Goal: Task Accomplishment & Management: Use online tool/utility

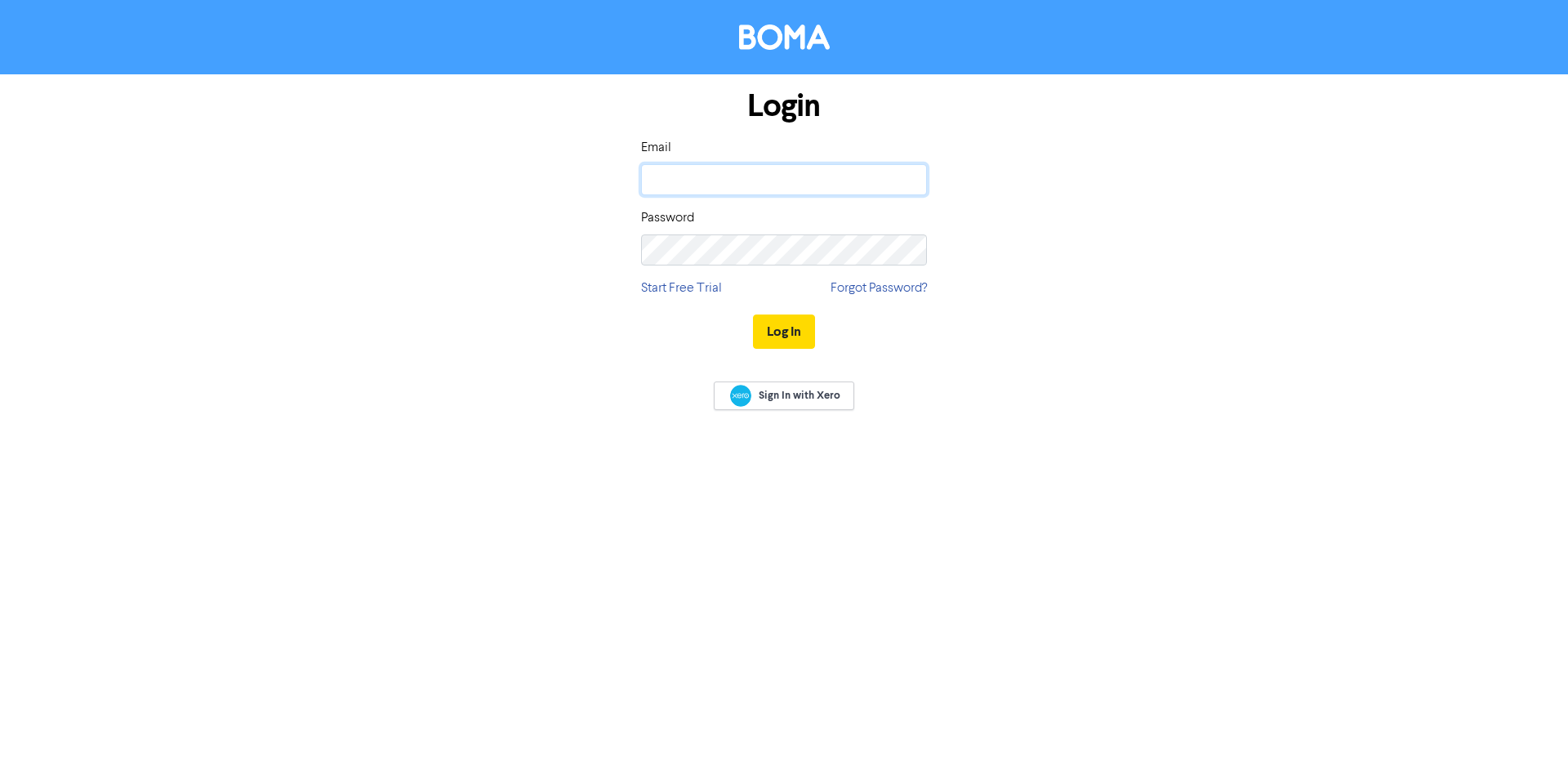
click at [790, 182] on input "email" at bounding box center [783, 180] width 286 height 31
type input "amanda@sgco.nz"
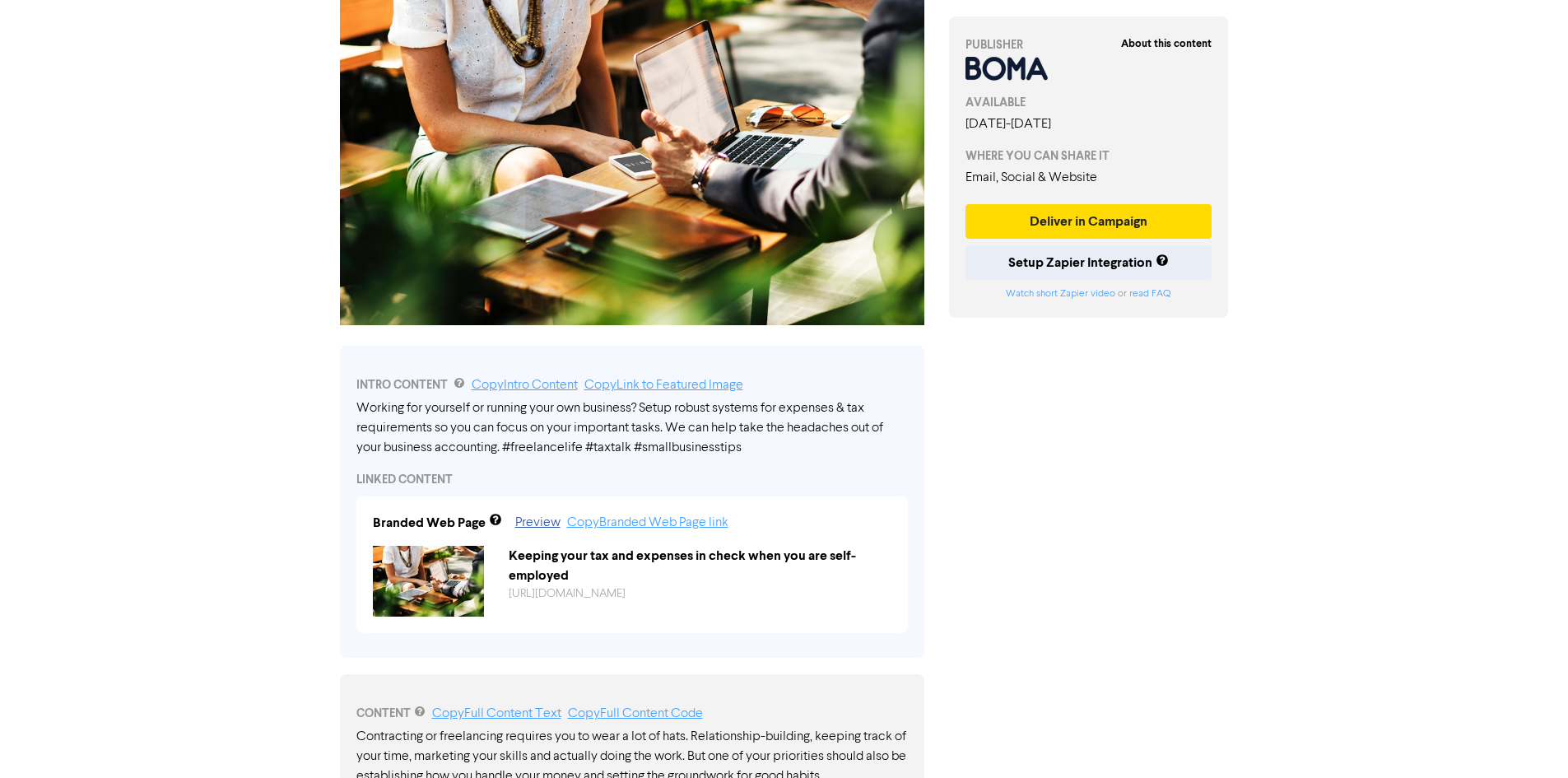
scroll to position [247, 0]
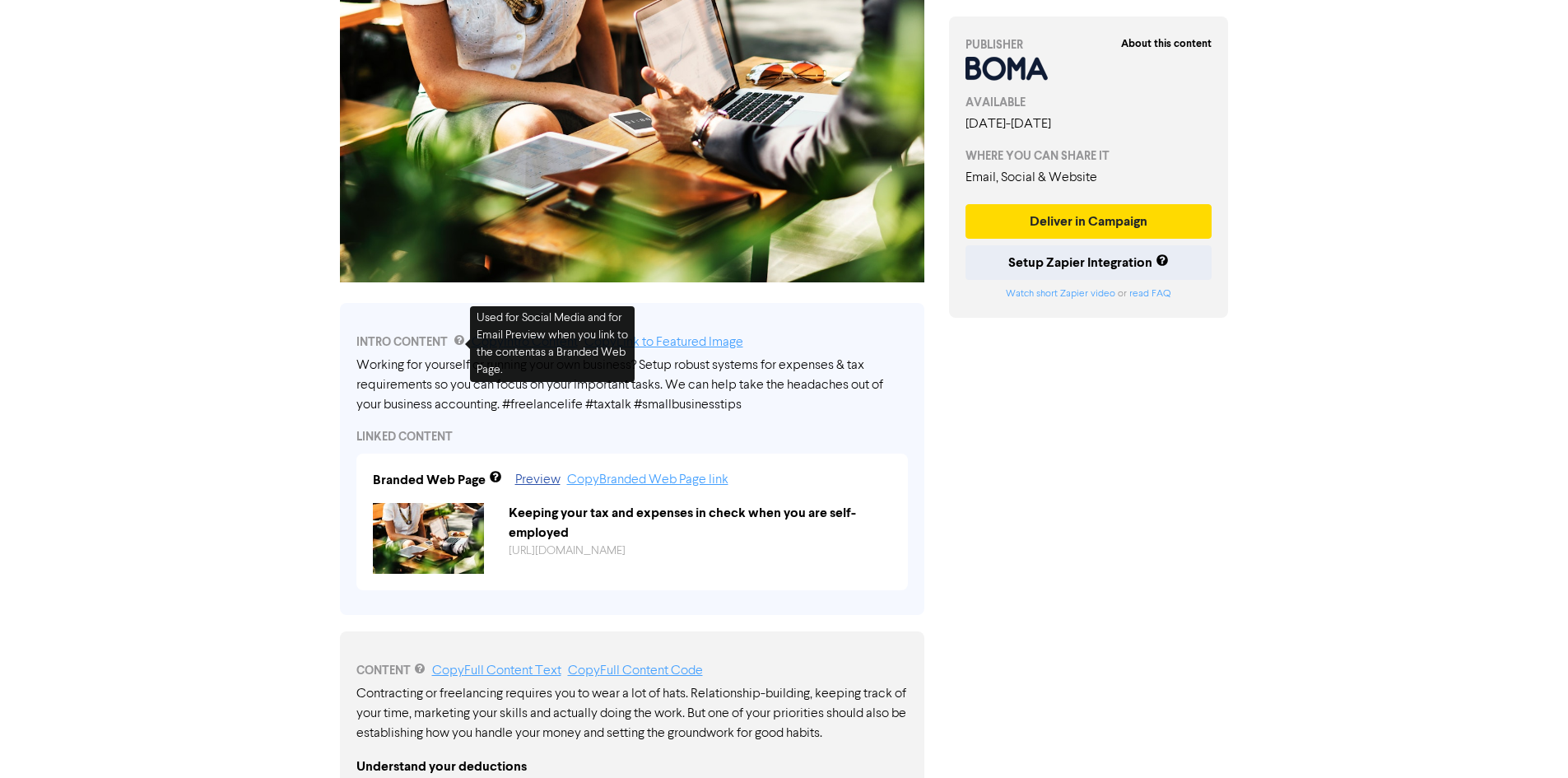
click at [858, 399] on div "Working for yourself or running your own business? Setup robust systems for exp…" at bounding box center [632, 385] width 551 height 59
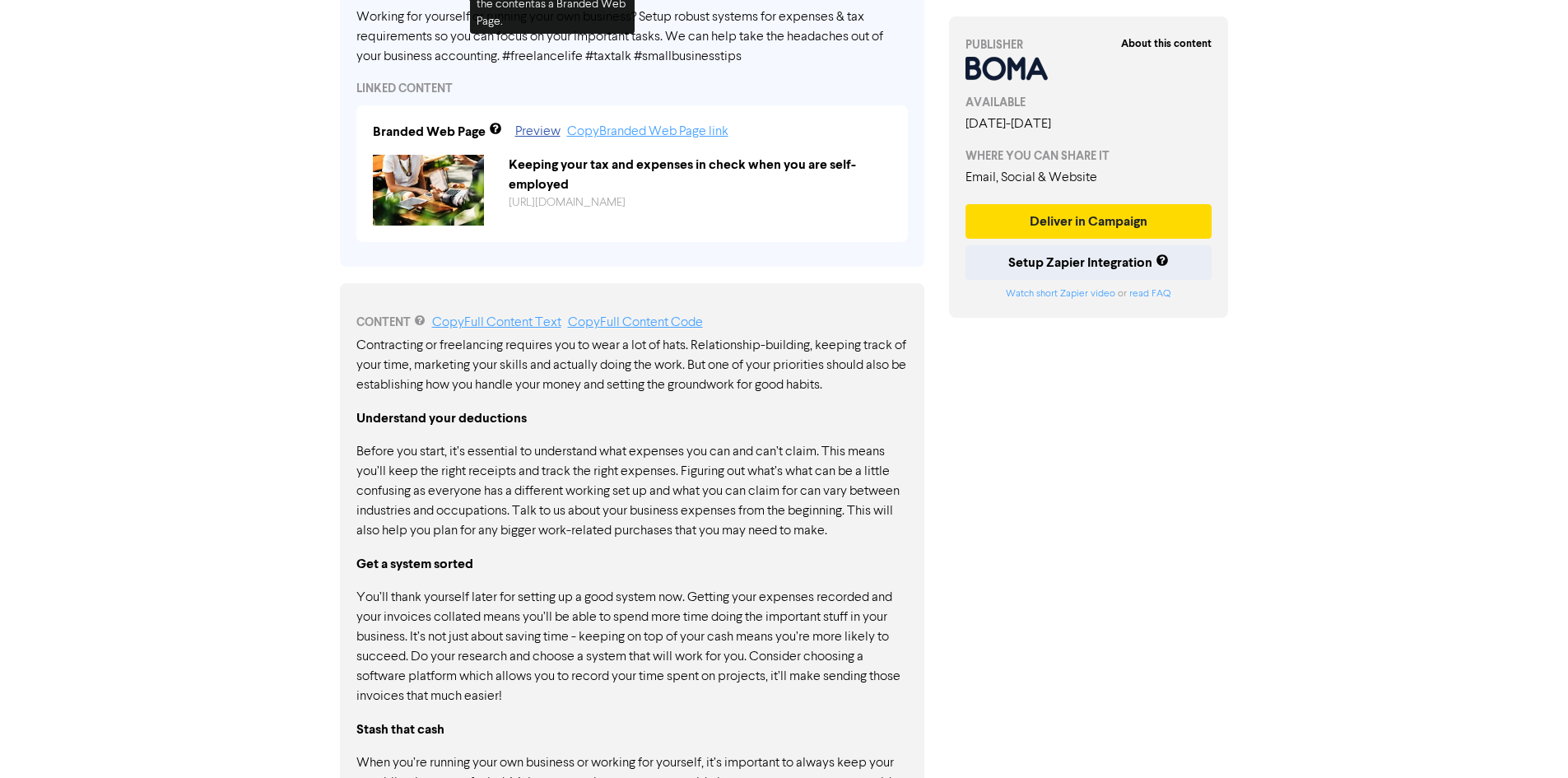
scroll to position [741, 0]
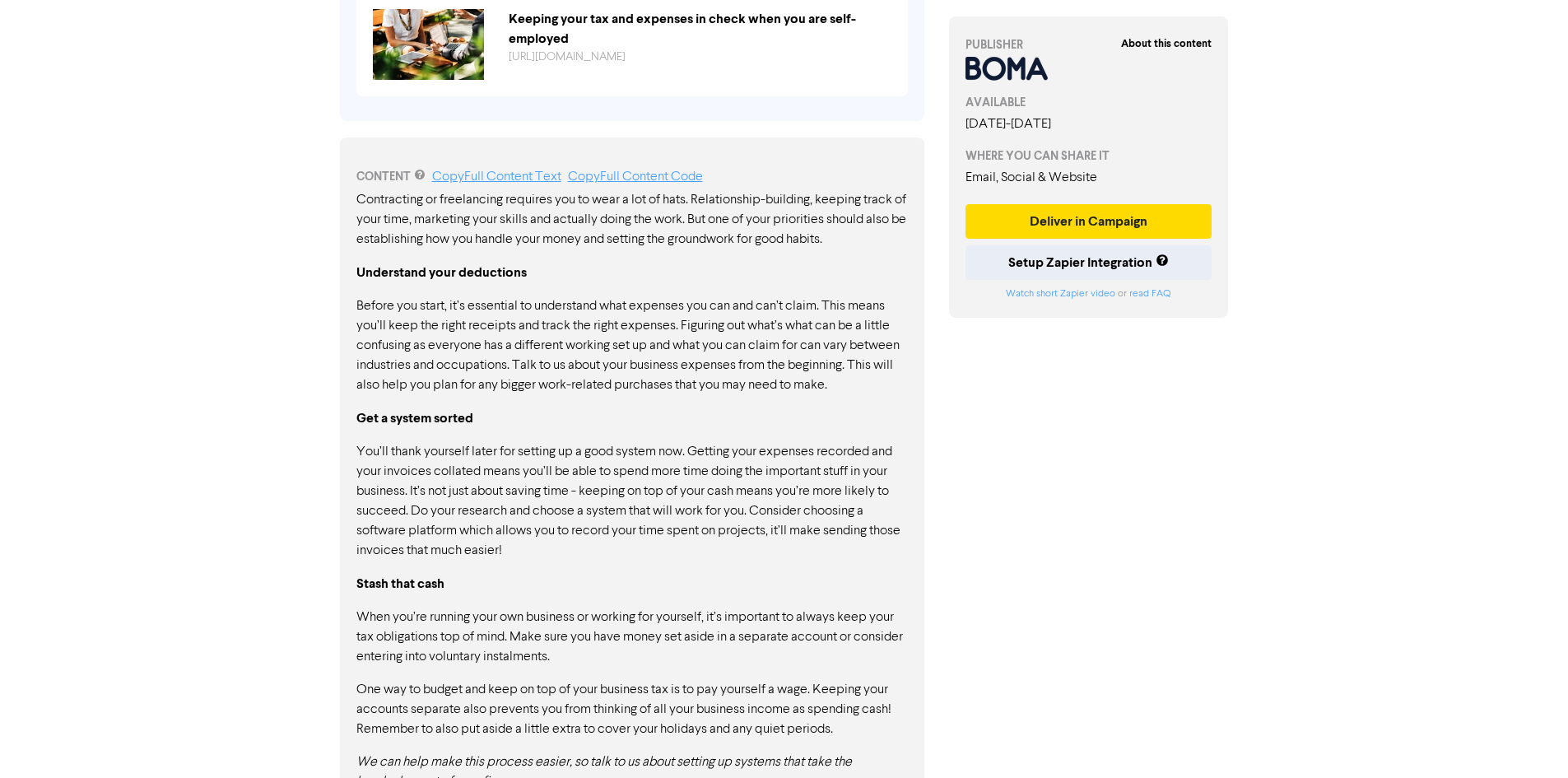
click at [511, 330] on p "Before you start, it’s essential to understand what expenses you can and can’t …" at bounding box center [632, 345] width 551 height 99
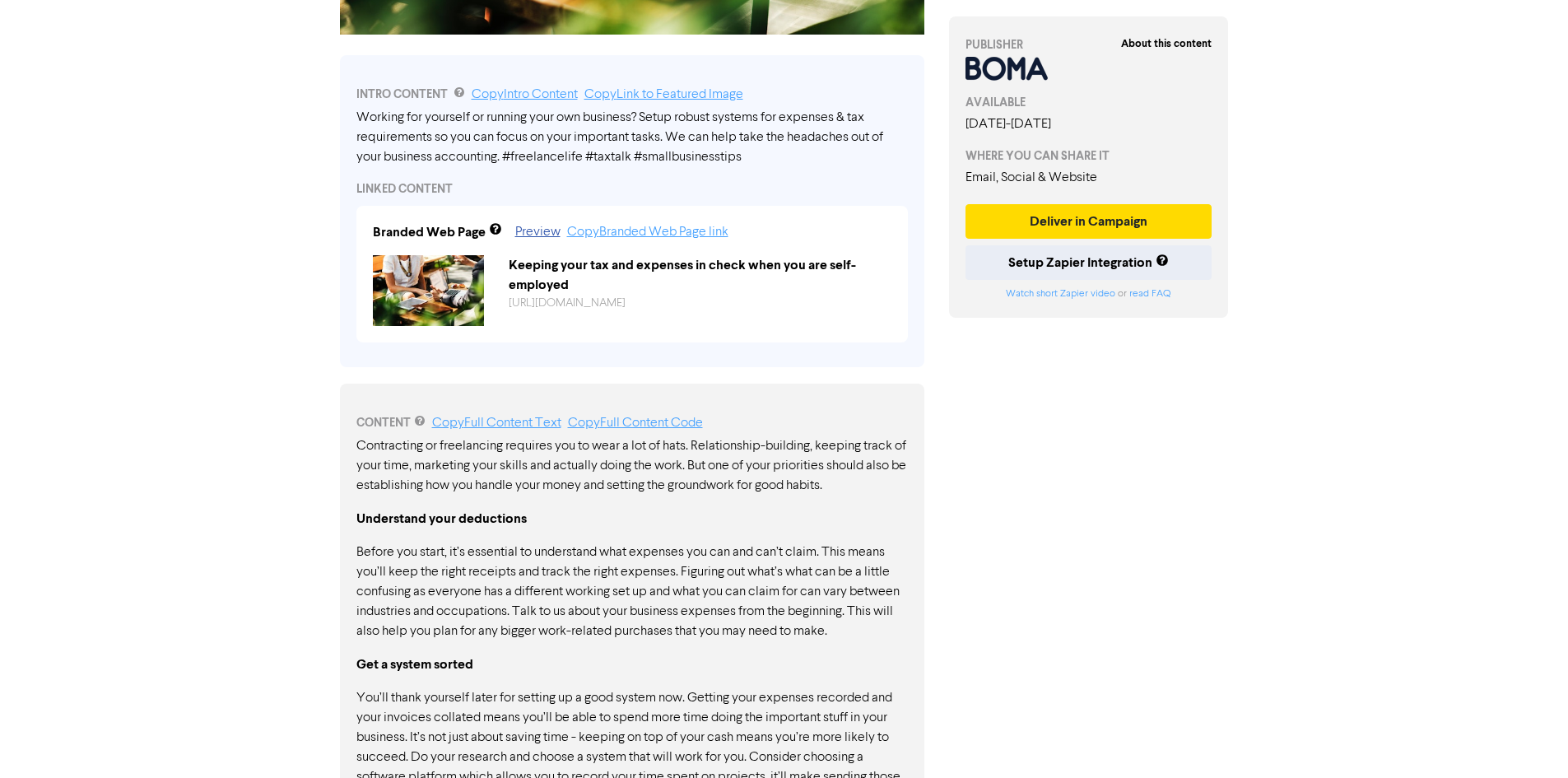
scroll to position [208, 0]
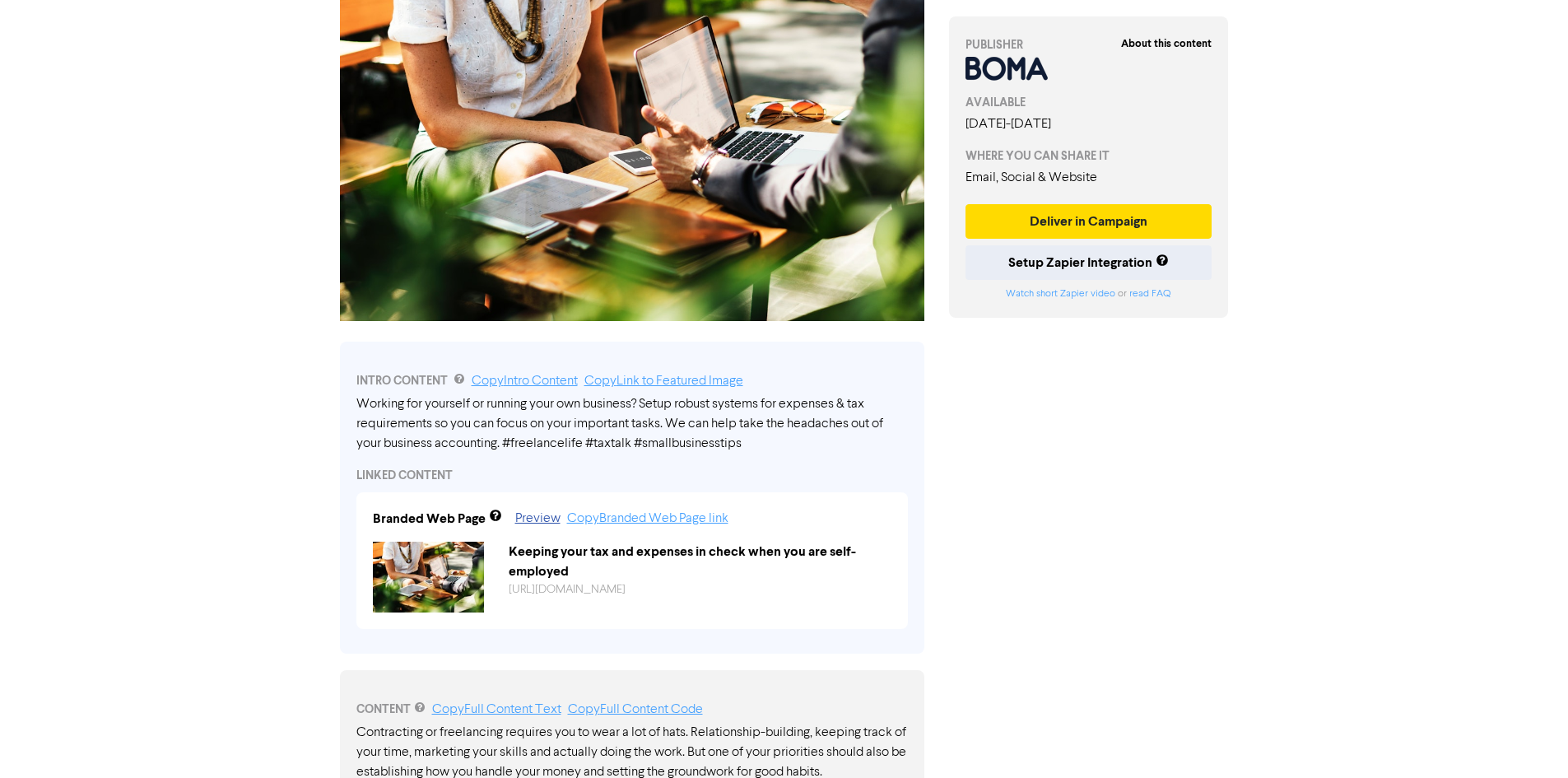
click at [568, 473] on div "LINKED CONTENT" at bounding box center [632, 475] width 551 height 18
click at [381, 419] on div "Working for yourself or running your own business? Setup robust systems for exp…" at bounding box center [632, 424] width 551 height 59
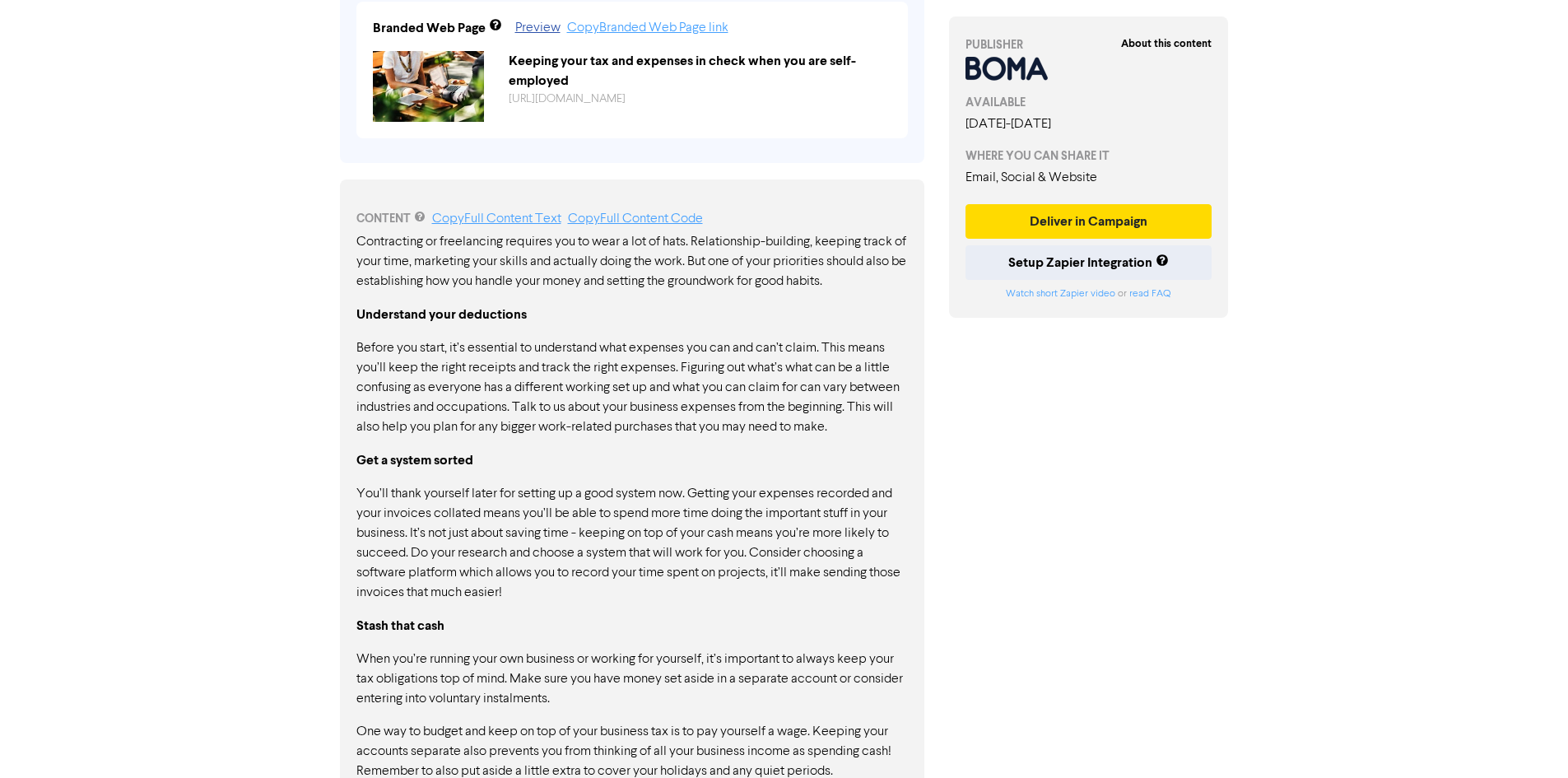
scroll to position [702, 0]
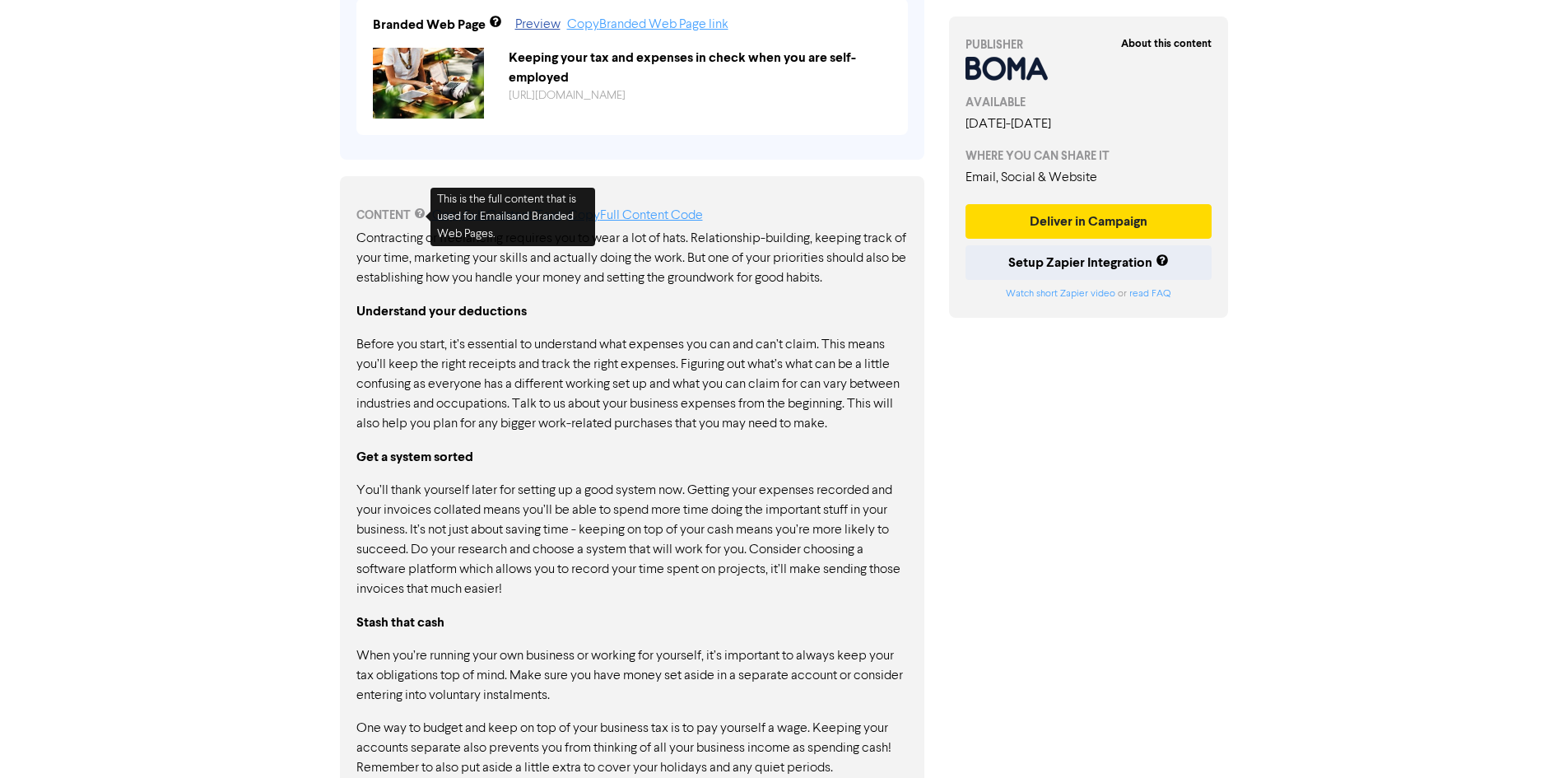
click at [704, 410] on p "Before you start, it’s essential to understand what expenses you can and can’t …" at bounding box center [632, 384] width 551 height 99
drag, startPoint x: 406, startPoint y: 265, endPoint x: 377, endPoint y: 251, distance: 32.2
click at [377, 251] on p "Contracting or freelancing requires you to wear a lot of hats. Relationship-bui…" at bounding box center [632, 258] width 551 height 59
drag, startPoint x: 884, startPoint y: 287, endPoint x: 415, endPoint y: 272, distance: 469.2
click at [415, 272] on p "Contracting or freelancing requires you to wear a lot of hats. Relationship-bui…" at bounding box center [632, 258] width 551 height 59
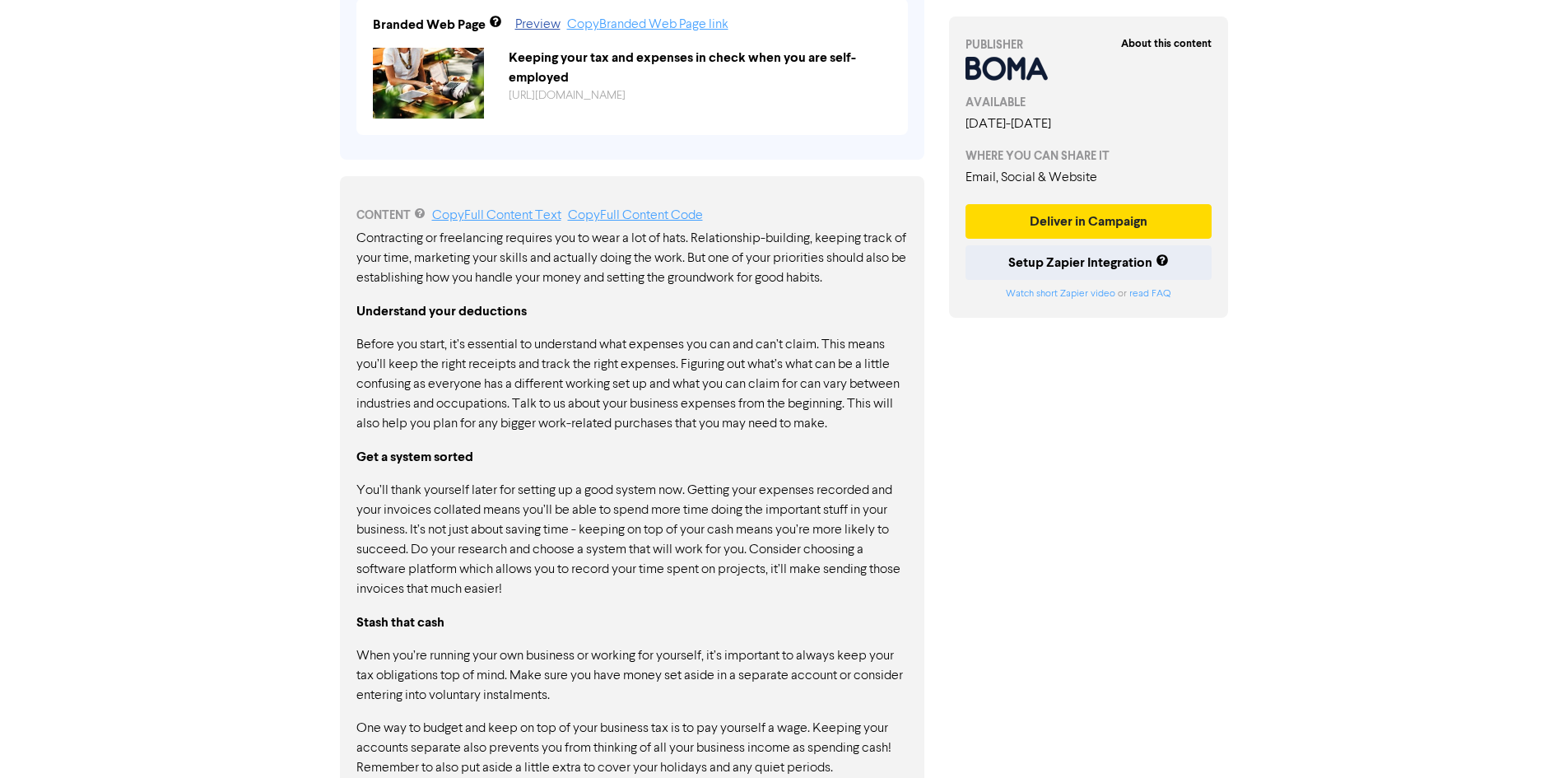
drag, startPoint x: 361, startPoint y: 240, endPoint x: 650, endPoint y: 265, distance: 290.1
click at [650, 265] on p "Contracting or freelancing requires you to wear a lot of hats. Relationship-bui…" at bounding box center [632, 258] width 551 height 59
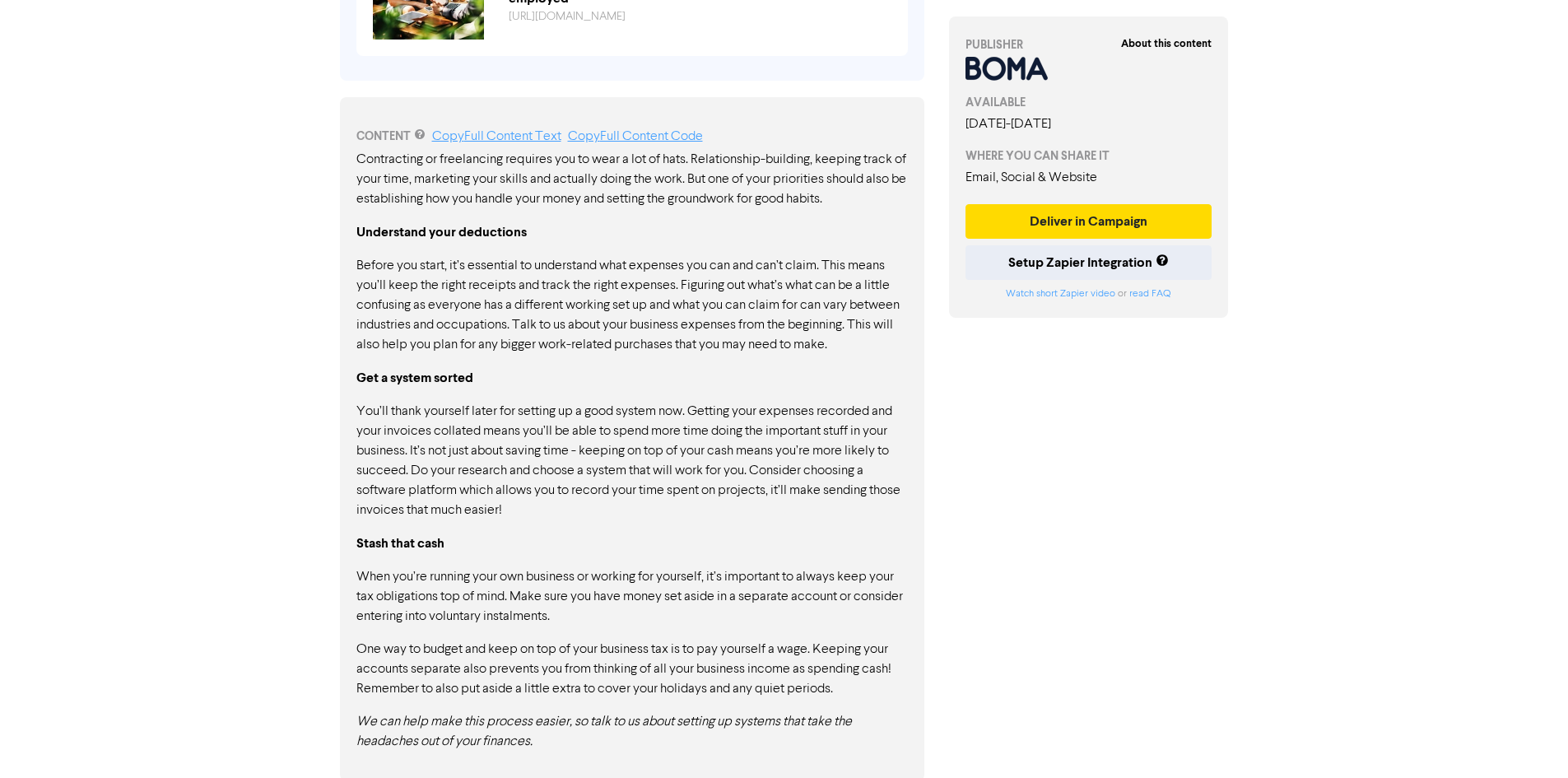
scroll to position [784, 0]
drag, startPoint x: 542, startPoint y: 749, endPoint x: 398, endPoint y: 566, distance: 232.9
click at [395, 578] on div "CONTENT Copy Full Content Text Copy Full Content Code Contracting or freelancin…" at bounding box center [632, 435] width 585 height 684
click at [434, 528] on div "Contracting or freelancing requires you to wear a lot of hats. Relationship-bui…" at bounding box center [632, 447] width 551 height 601
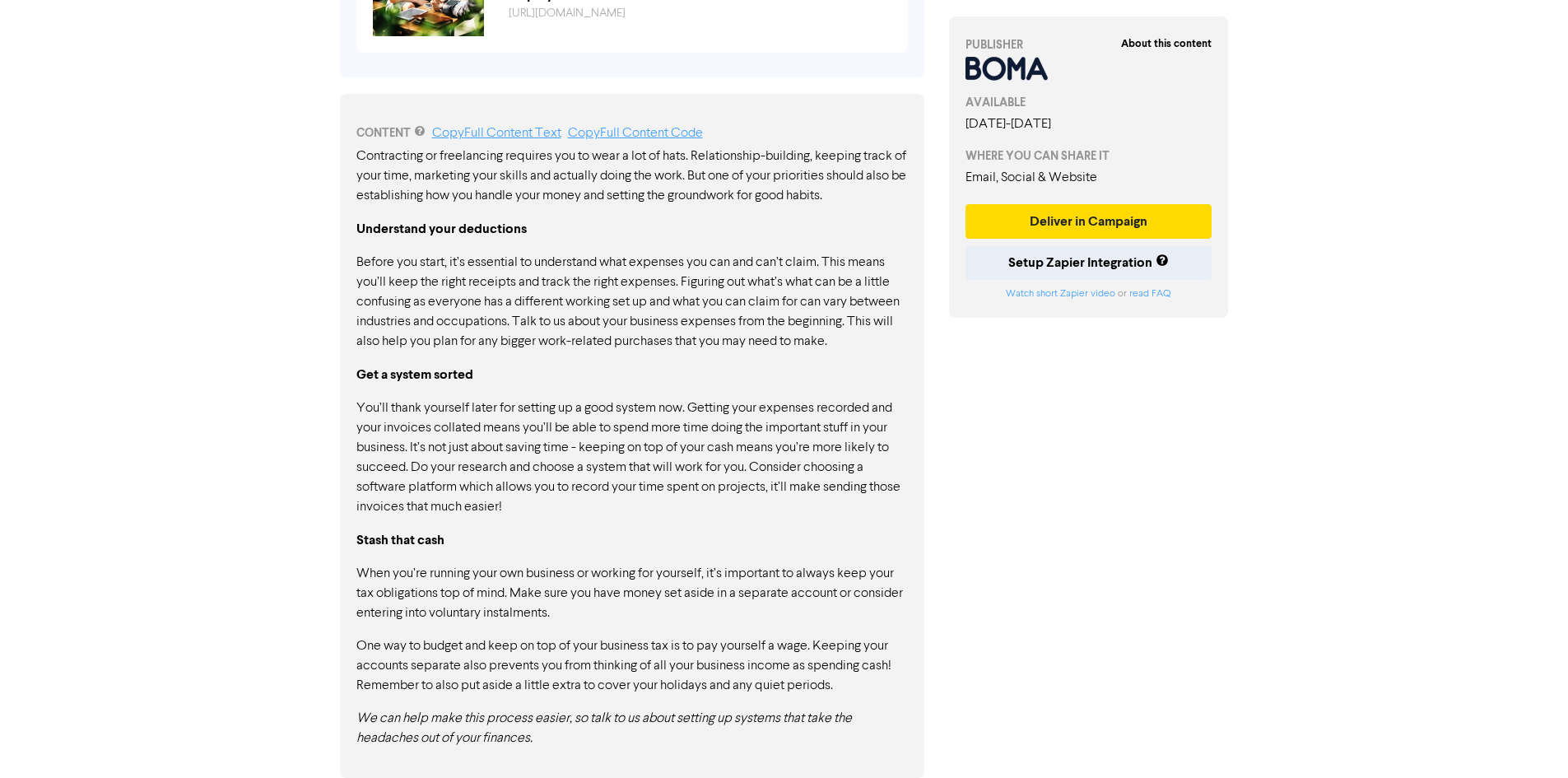
click at [436, 503] on p "You’ll thank yourself later for setting up a good system now. Getting your expe…" at bounding box center [632, 458] width 551 height 118
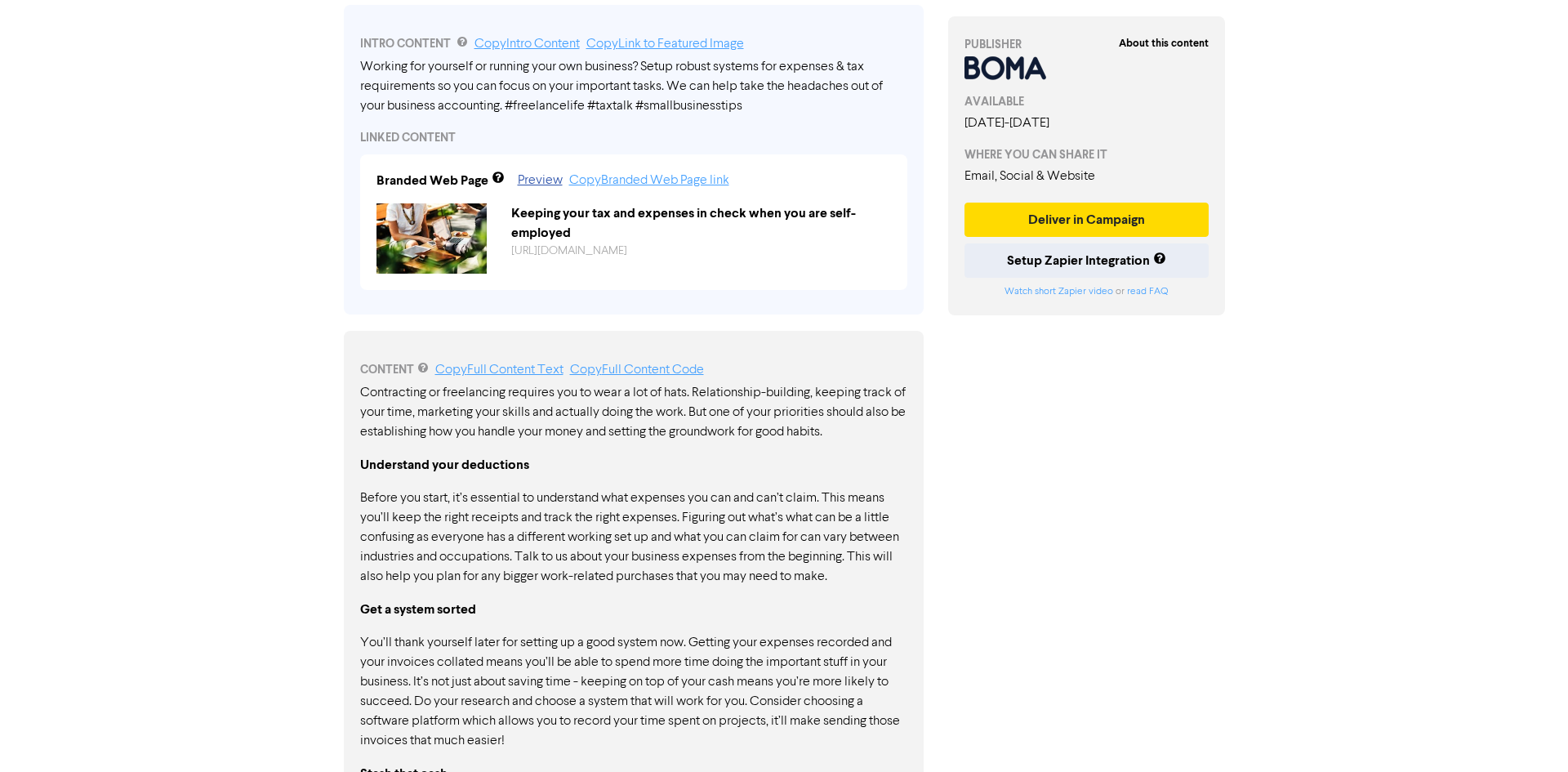
scroll to position [533, 0]
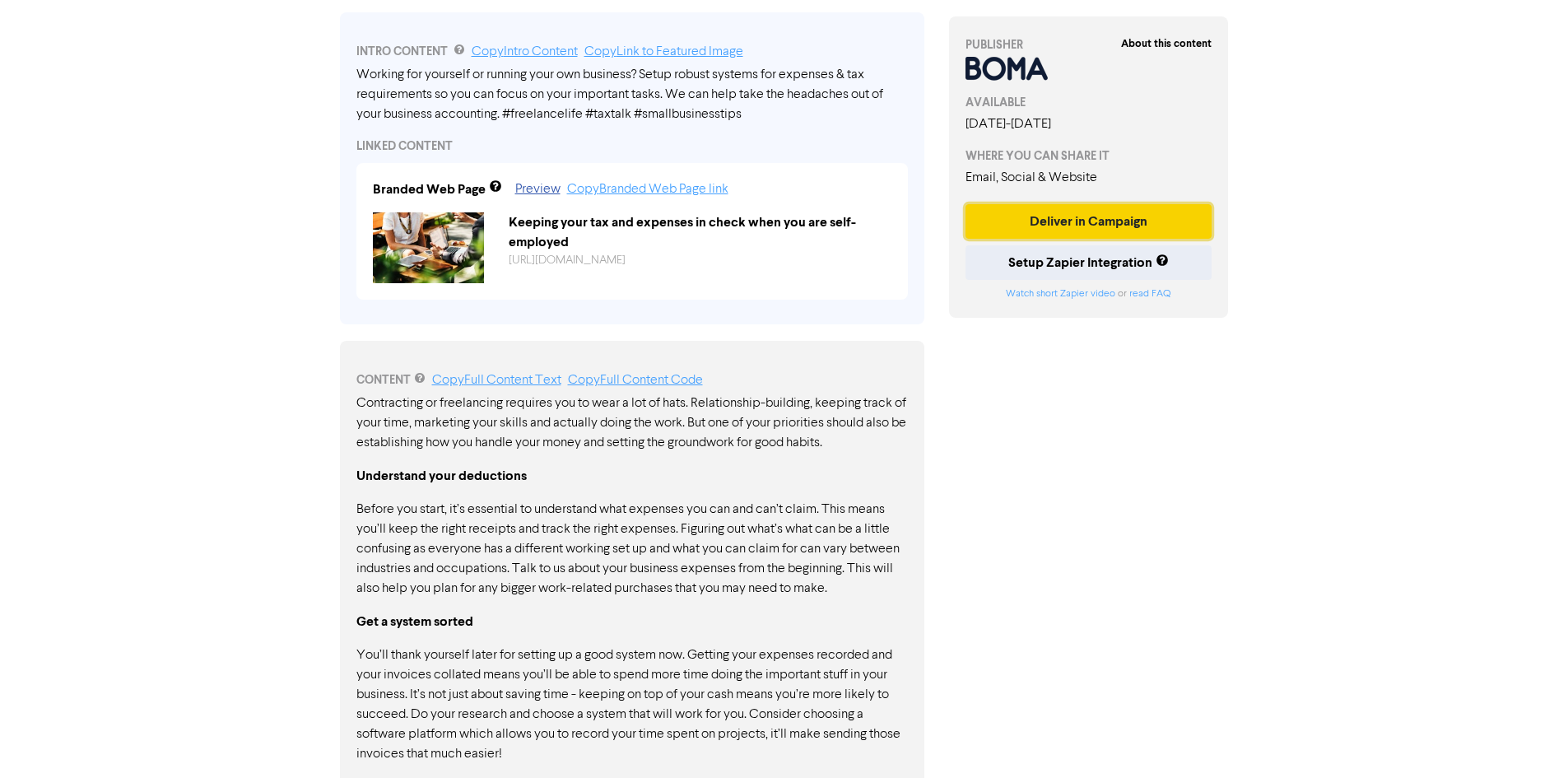
click at [1089, 213] on button "Deliver in Campaign" at bounding box center [1089, 221] width 247 height 34
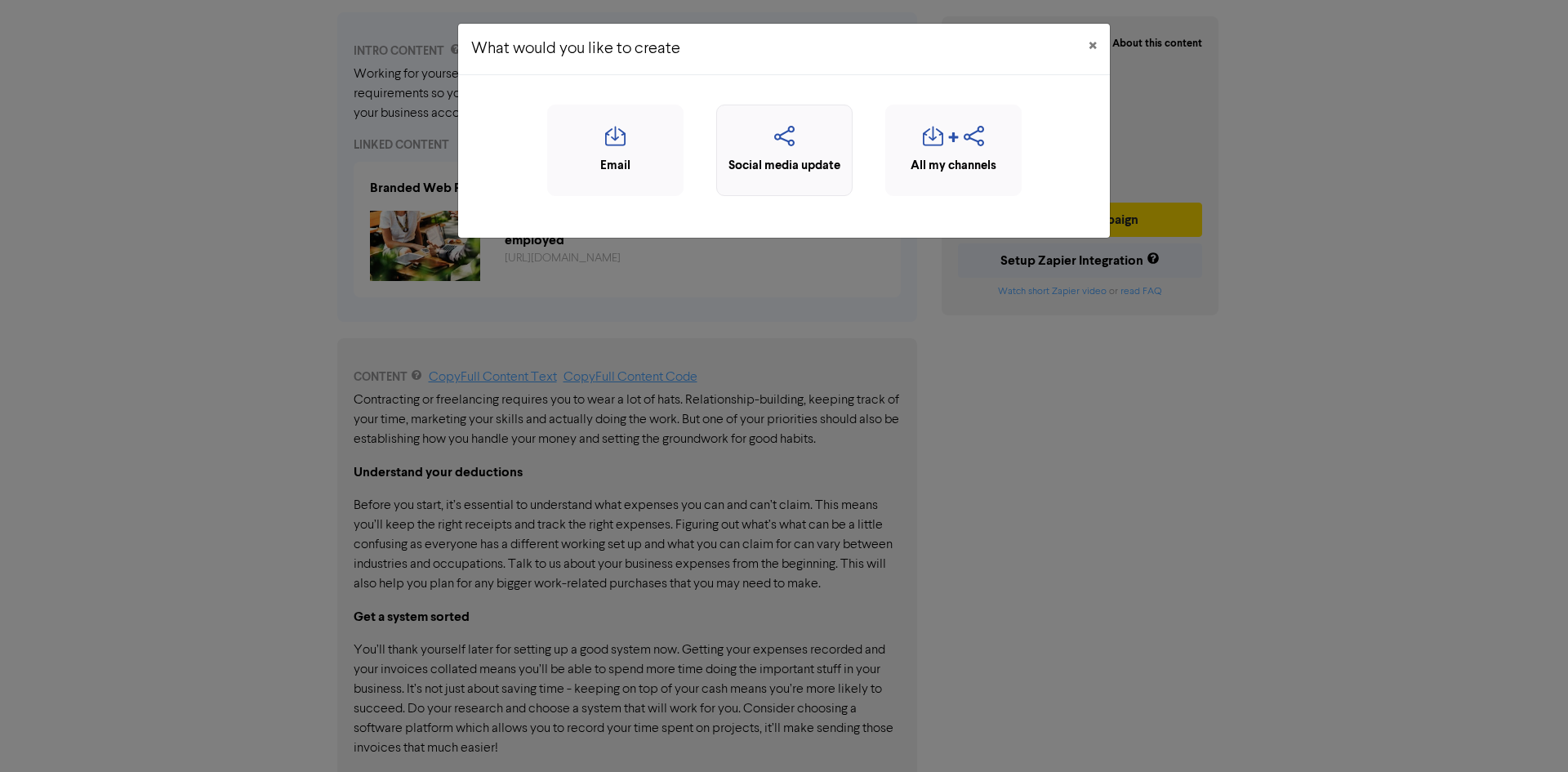
click at [810, 141] on icon "button" at bounding box center [784, 141] width 118 height 31
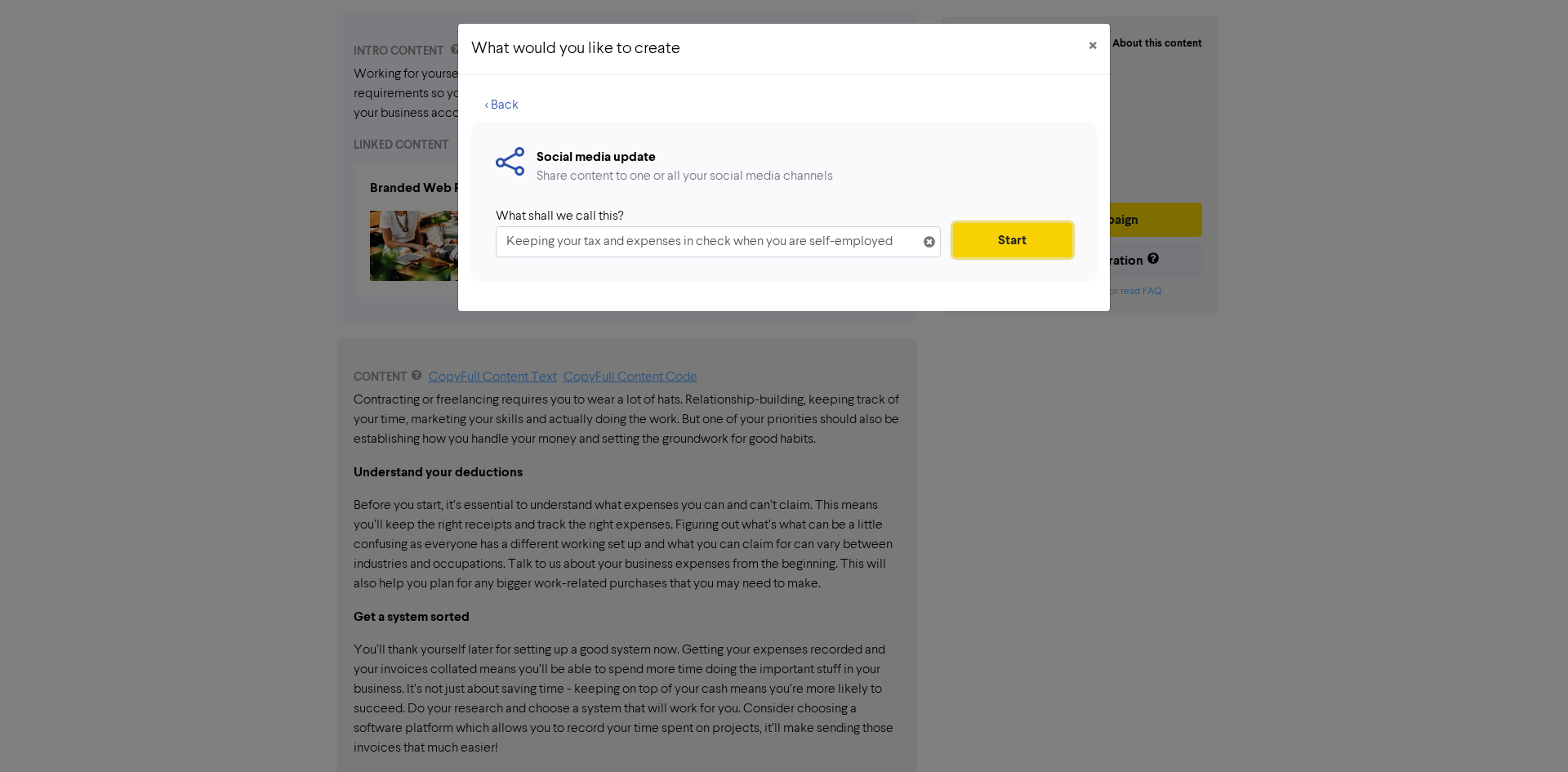
click at [1014, 241] on button "Start" at bounding box center [1013, 240] width 119 height 34
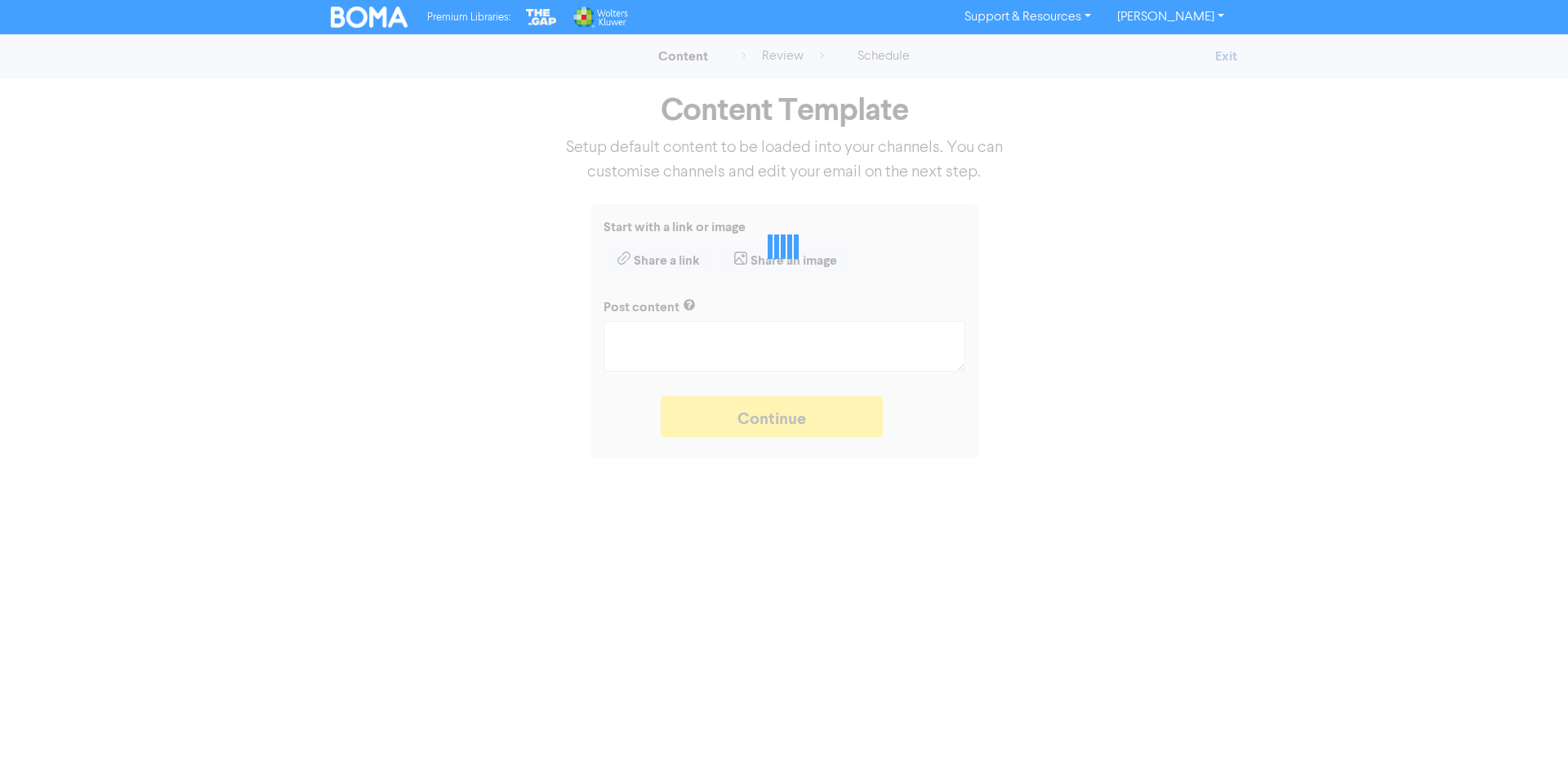
type textarea "x"
type textarea "Working for yourself or running your own business? Setup robust systems for exp…"
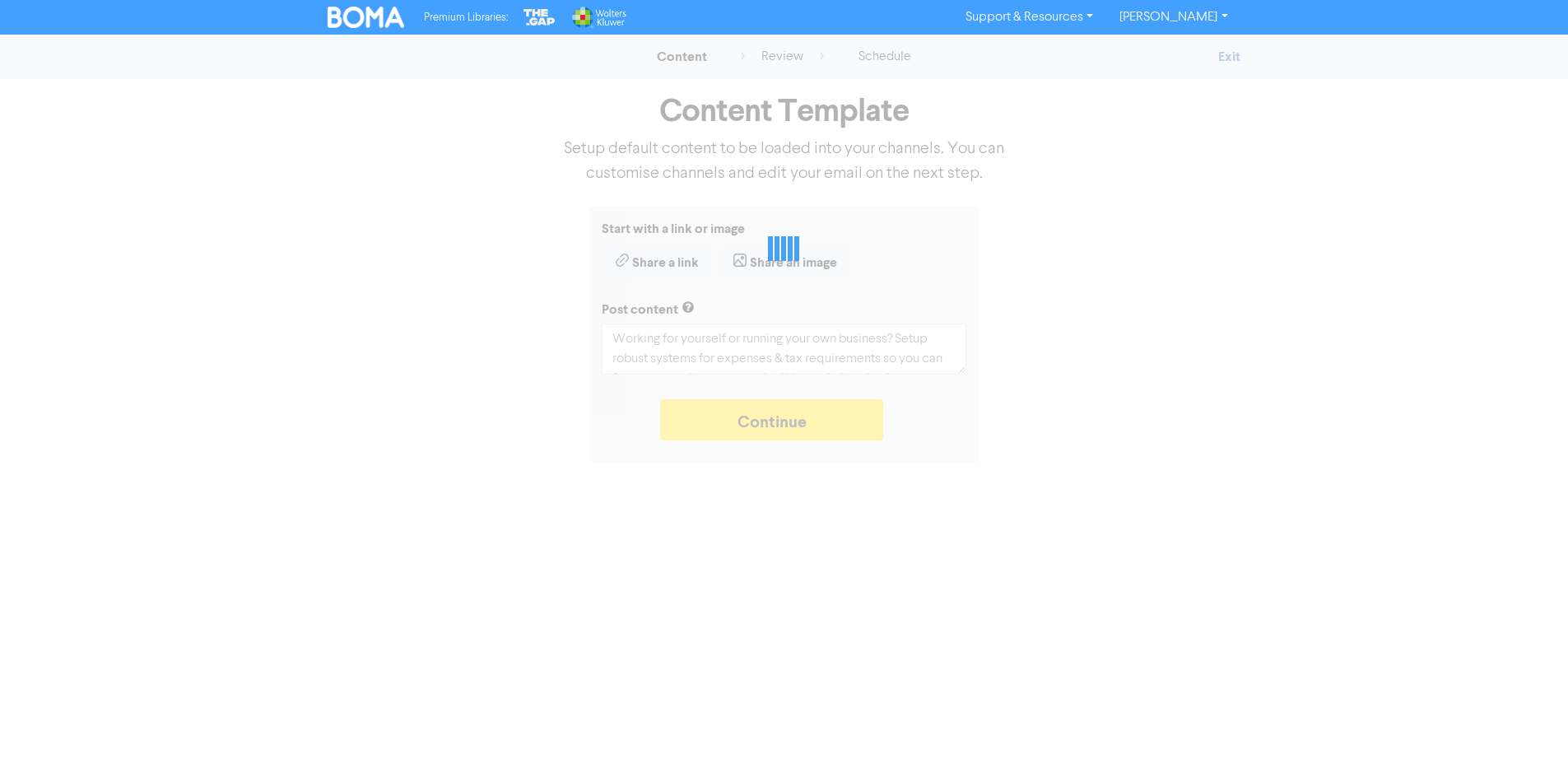
type textarea "x"
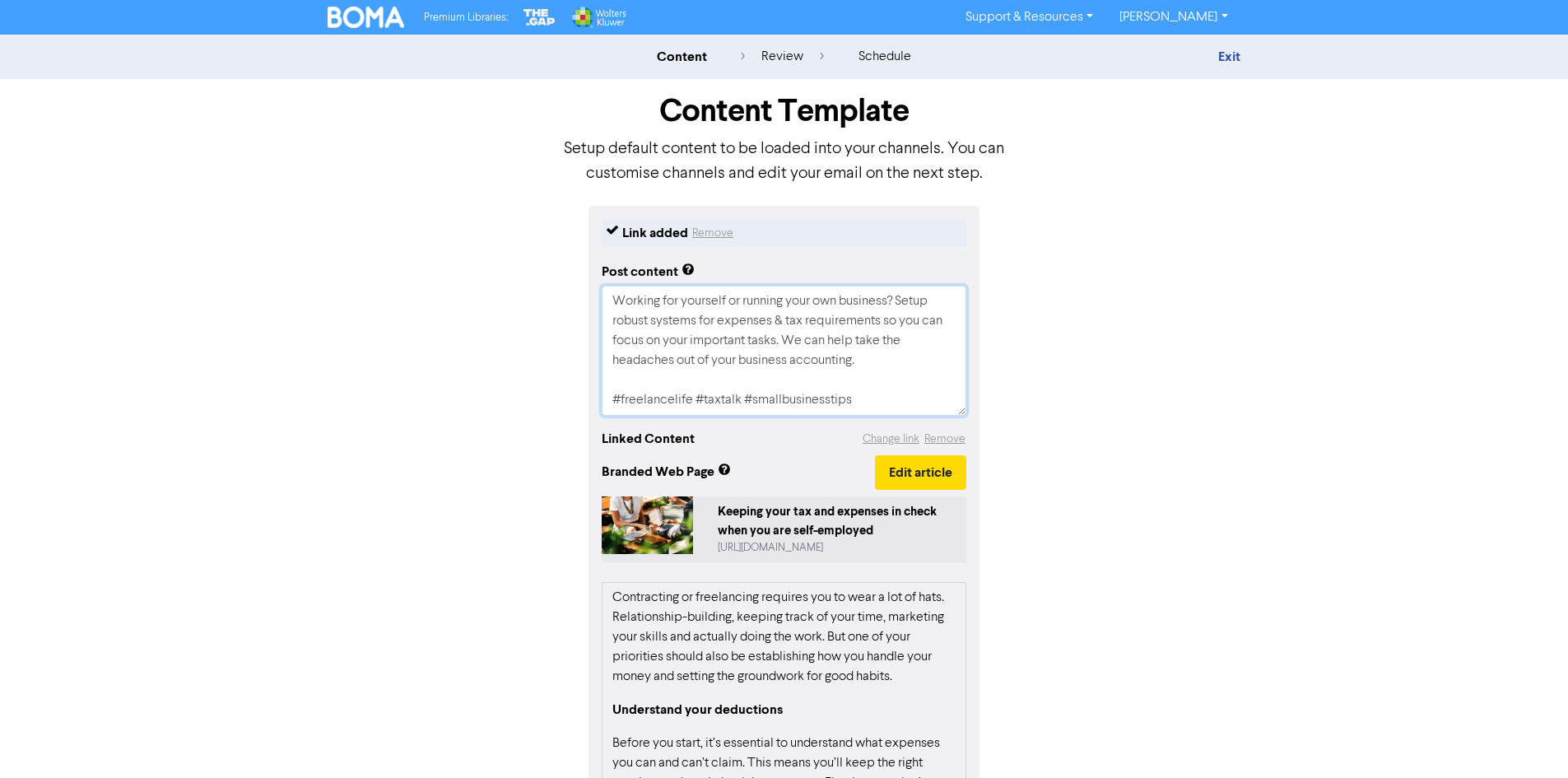
drag, startPoint x: 871, startPoint y: 364, endPoint x: 572, endPoint y: 303, distance: 305.2
click at [572, 303] on div "Link added Remove Post content Working for yourself or running your own busines…" at bounding box center [784, 630] width 938 height 849
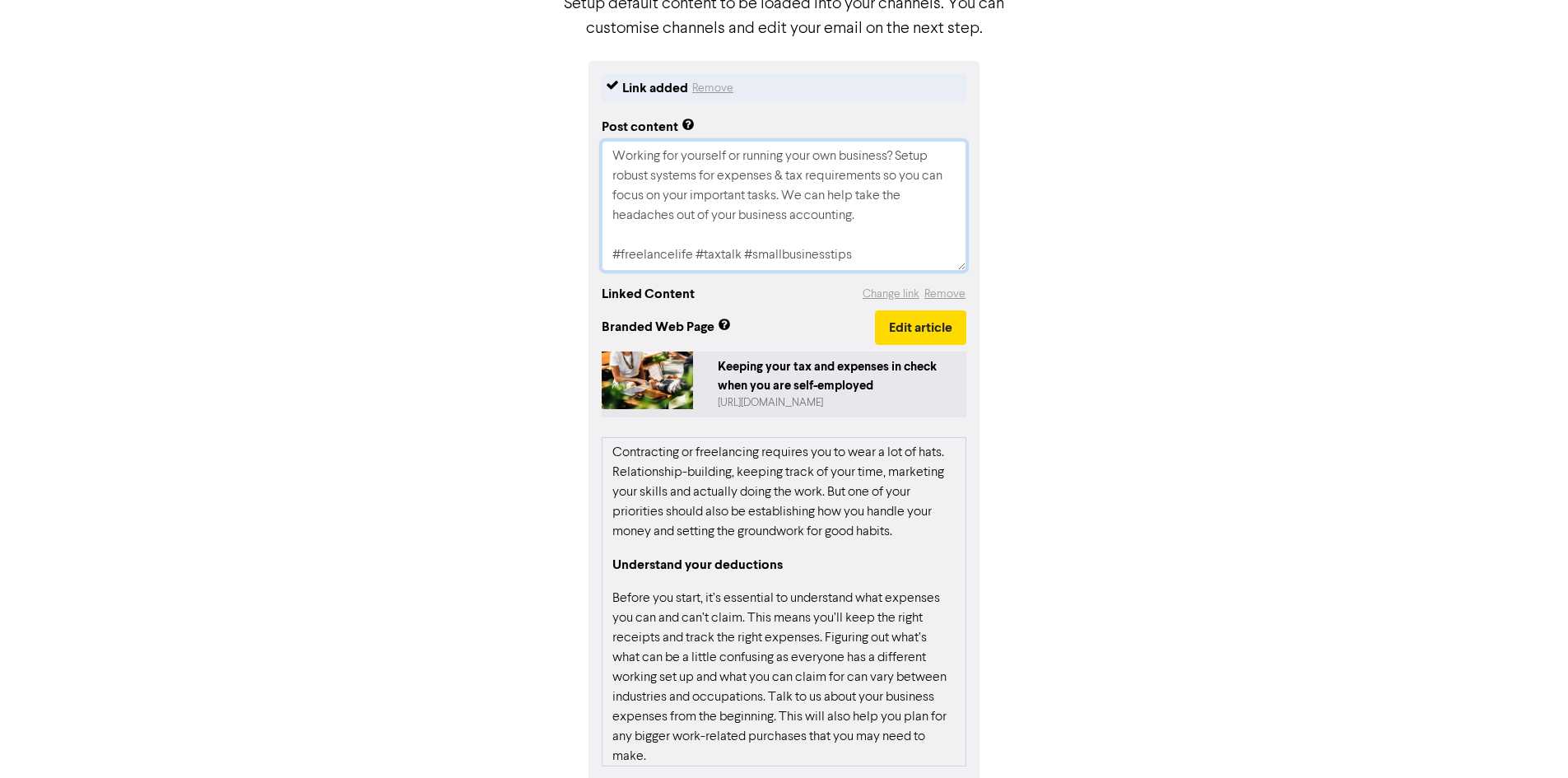
scroll to position [115, 0]
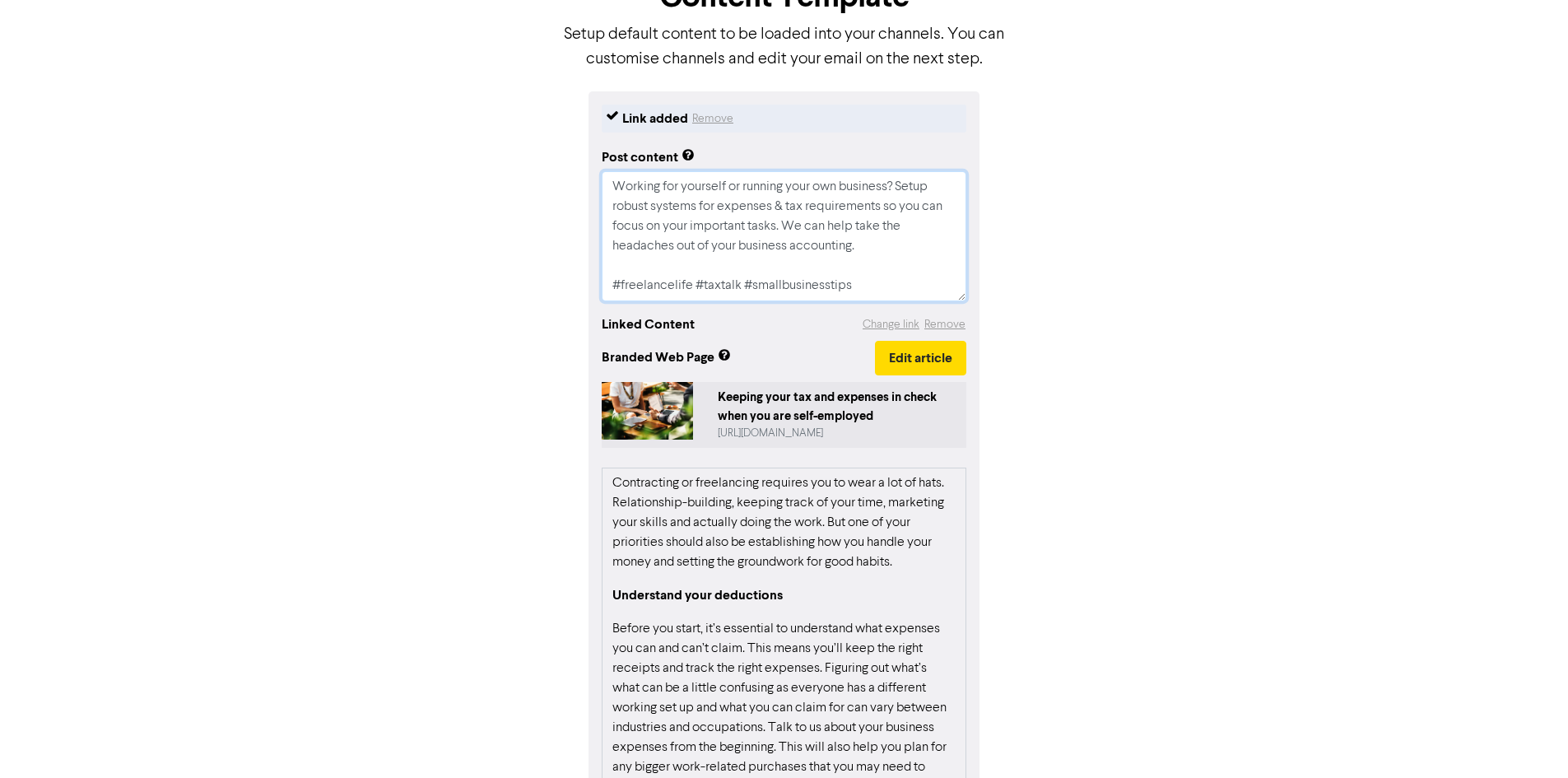
drag, startPoint x: 872, startPoint y: 250, endPoint x: 504, endPoint y: 160, distance: 378.8
click at [504, 160] on div "Link added Remove Post content Working for yourself or running your own busines…" at bounding box center [784, 516] width 938 height 849
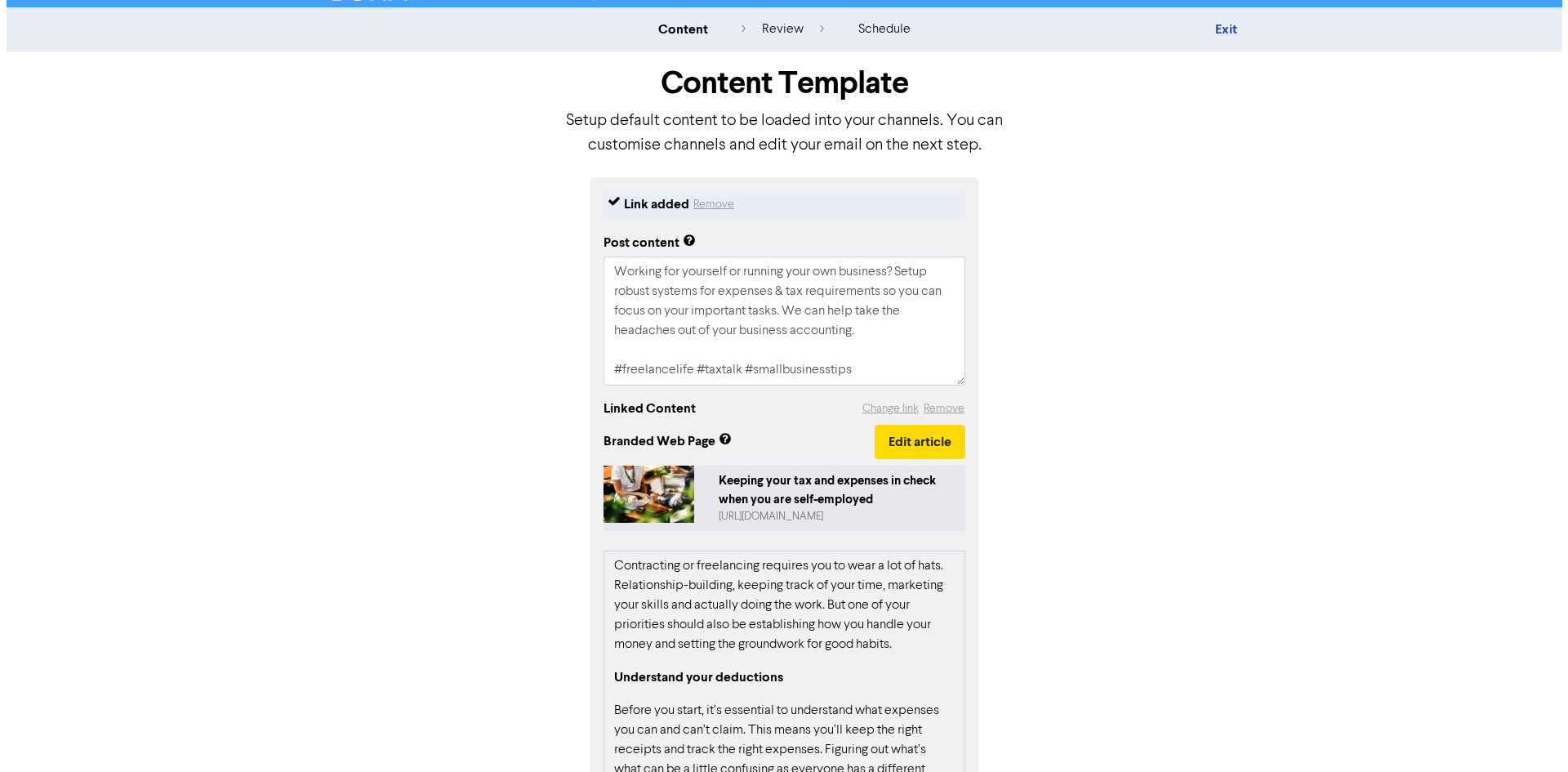
scroll to position [0, 0]
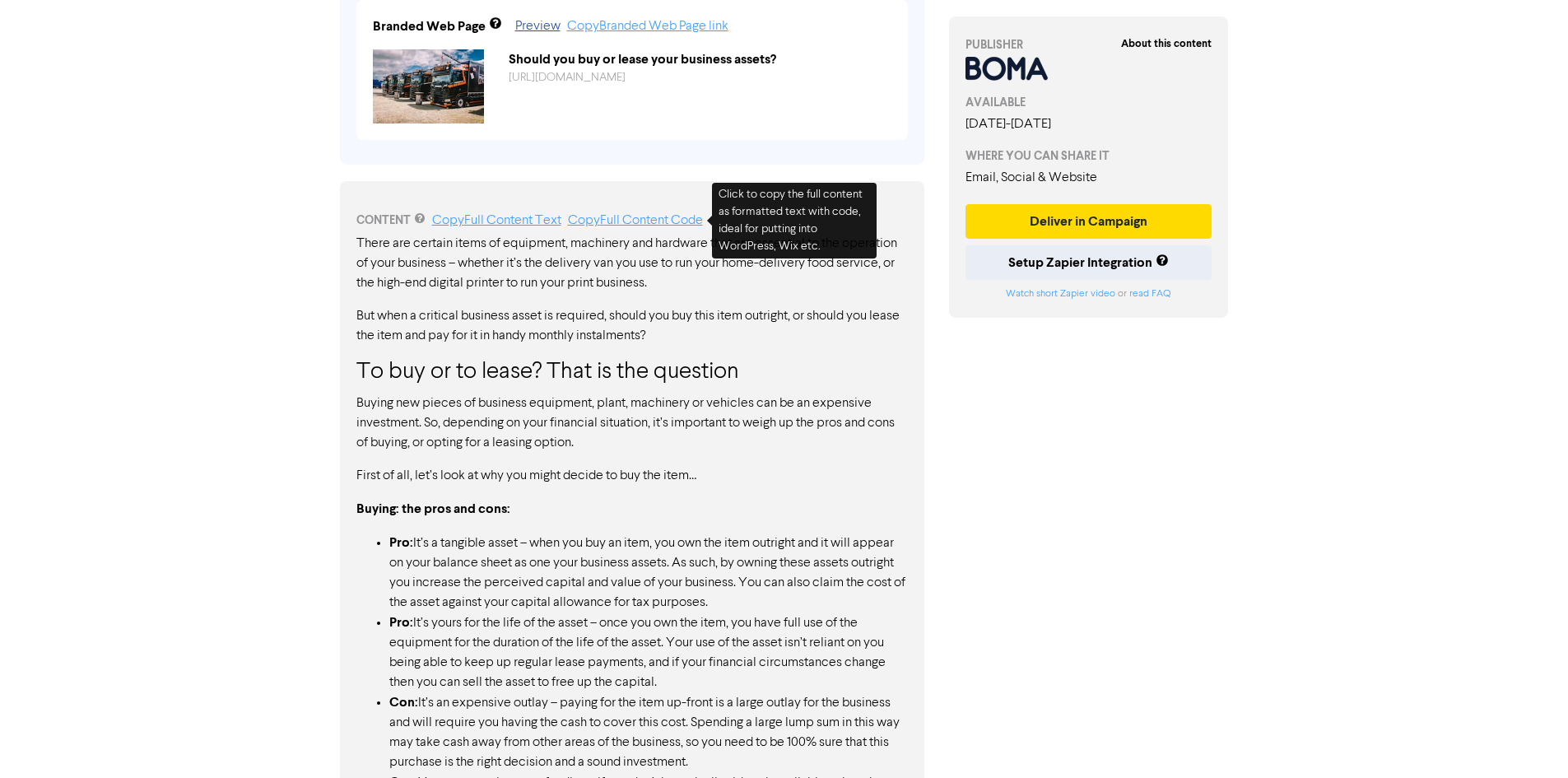
scroll to position [741, 0]
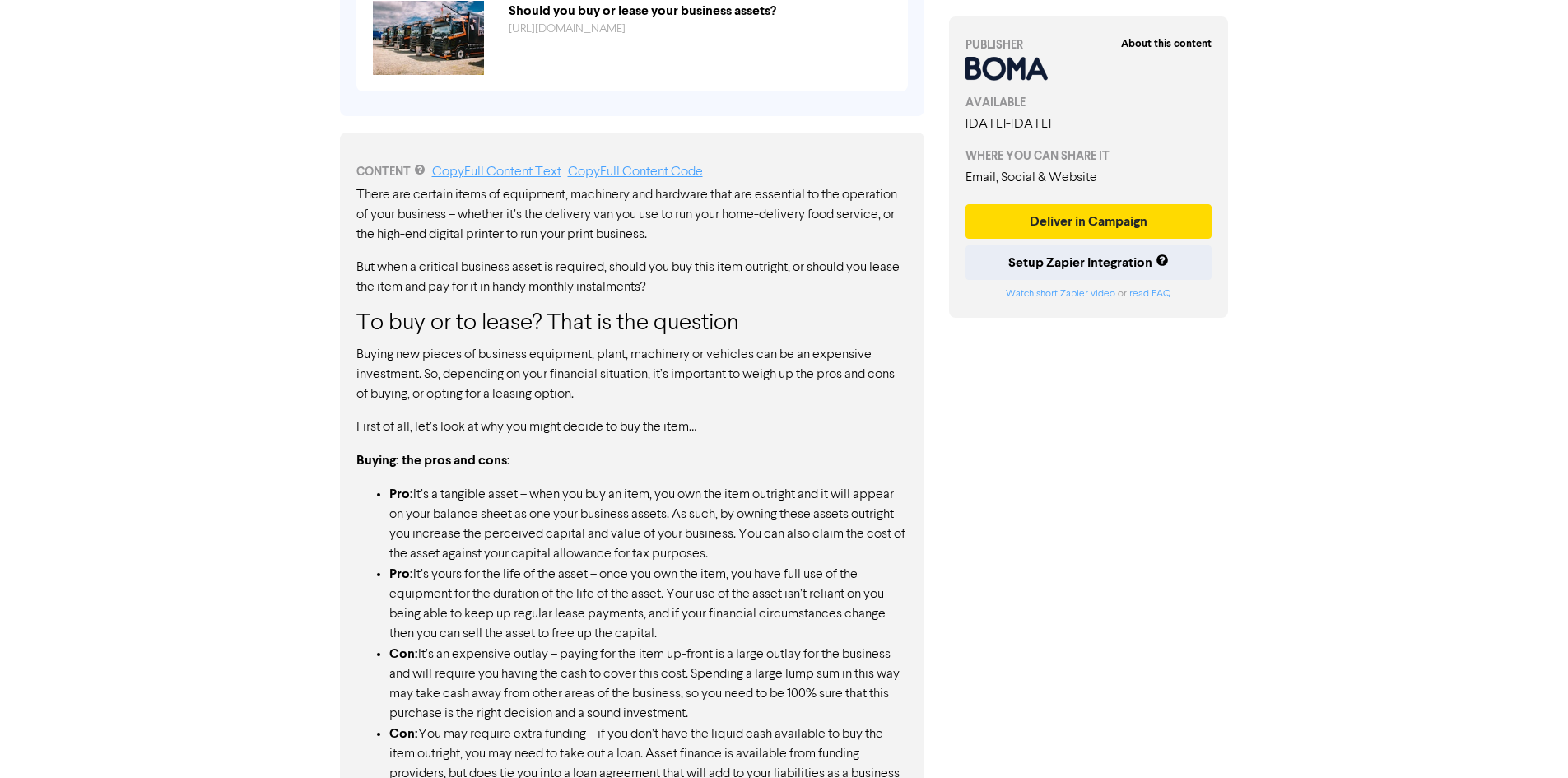
drag, startPoint x: 698, startPoint y: 292, endPoint x: 384, endPoint y: 266, distance: 315.1
click at [384, 266] on p "But when a critical business asset is required, should you buy this item outrig…" at bounding box center [632, 277] width 551 height 40
drag, startPoint x: 355, startPoint y: 193, endPoint x: 536, endPoint y: 224, distance: 183.6
click at [536, 224] on p "There are certain items of equipment, machinery and hardware that are essential…" at bounding box center [632, 215] width 551 height 59
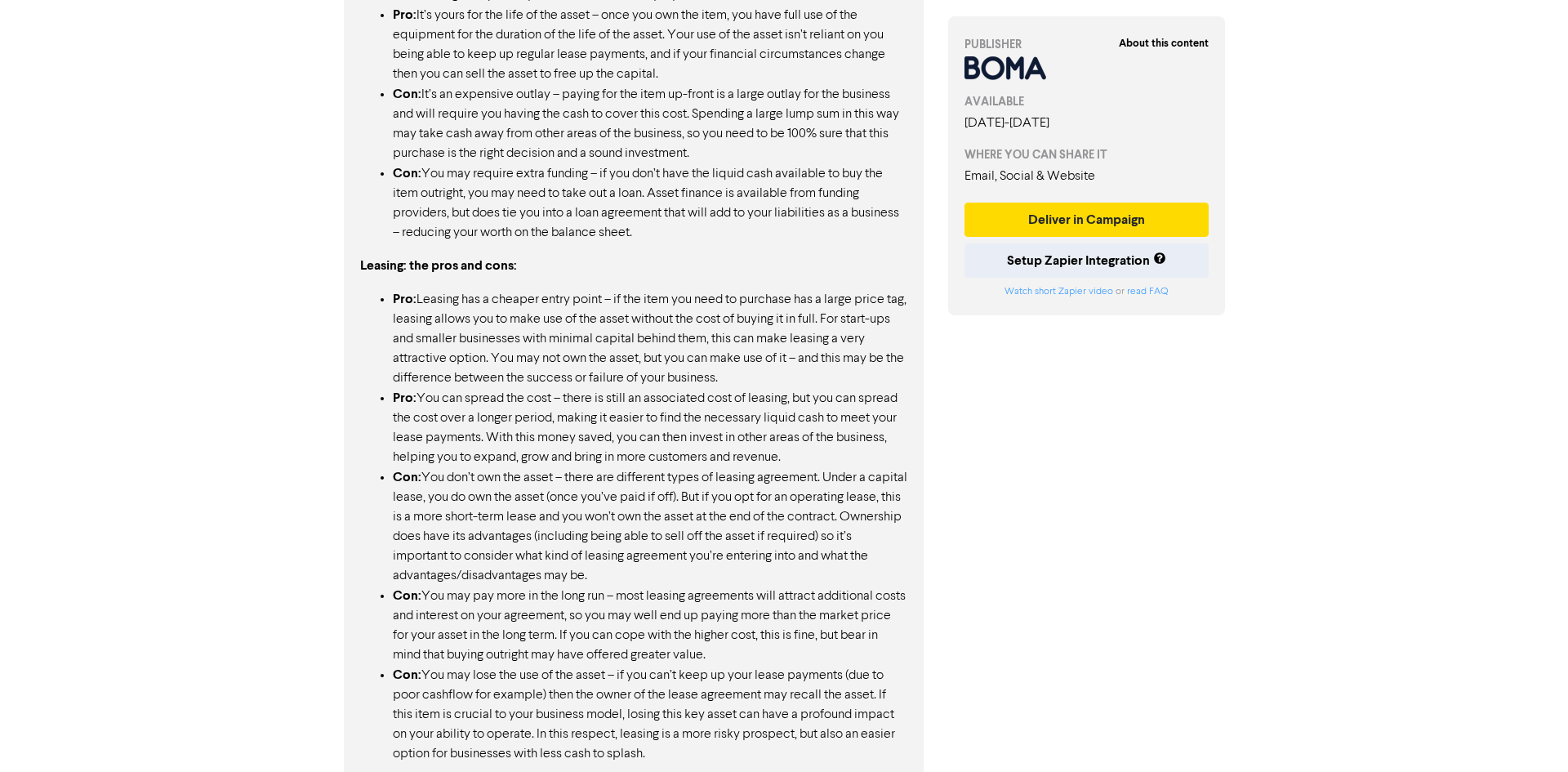
scroll to position [1477, 0]
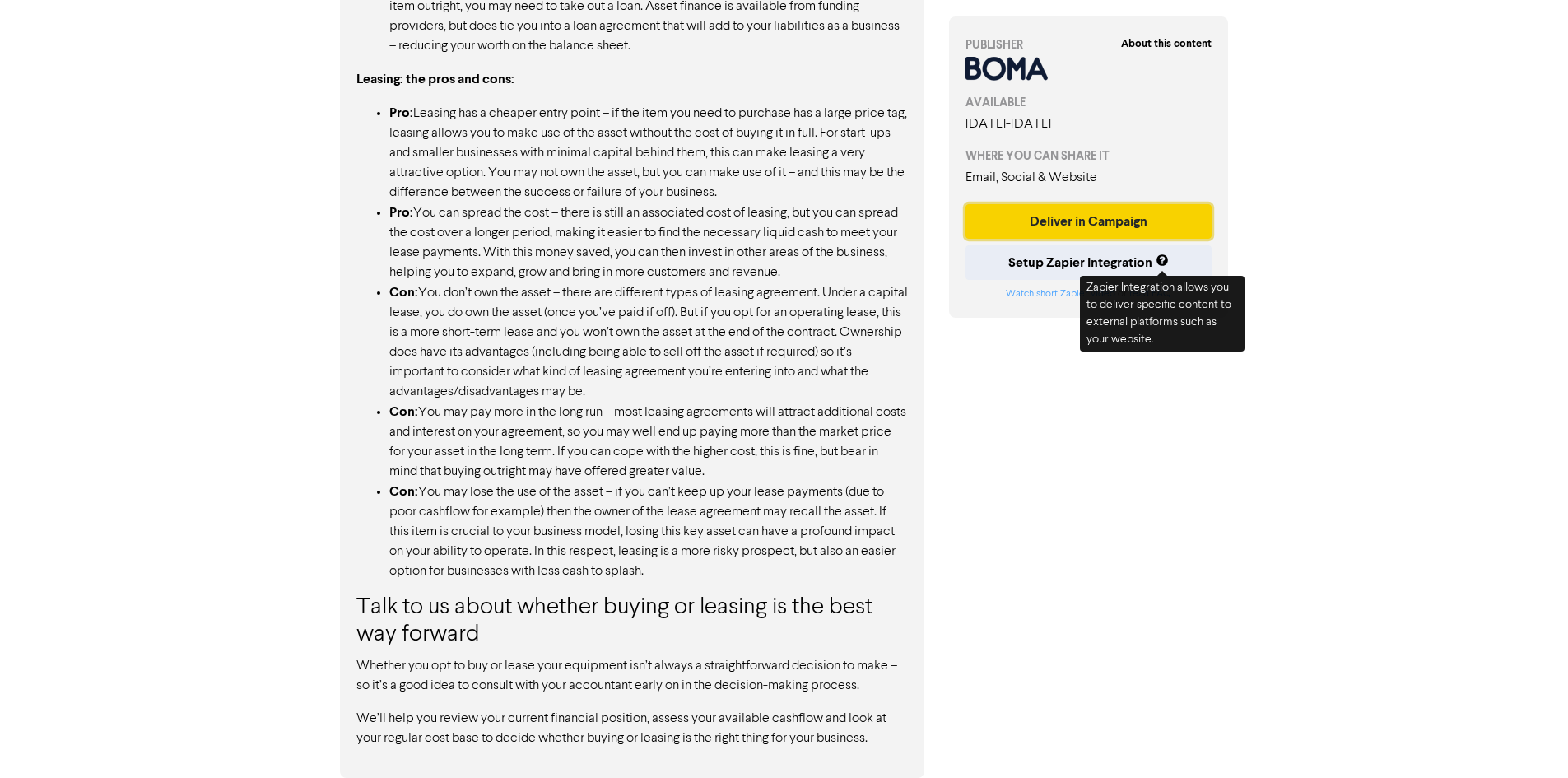
click at [1091, 232] on button "Deliver in Campaign" at bounding box center [1089, 221] width 247 height 34
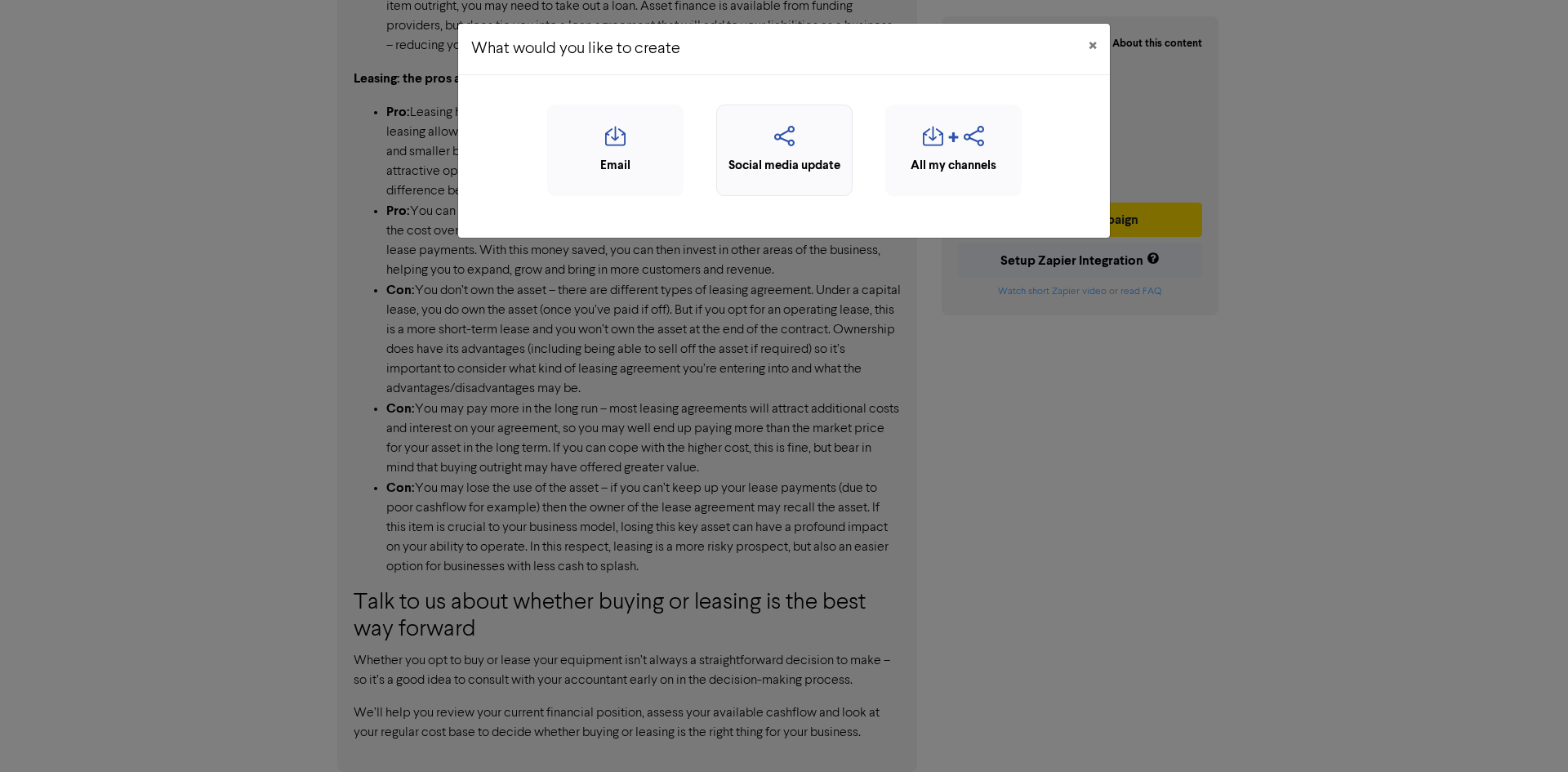
click at [756, 152] on icon "button" at bounding box center [784, 141] width 118 height 31
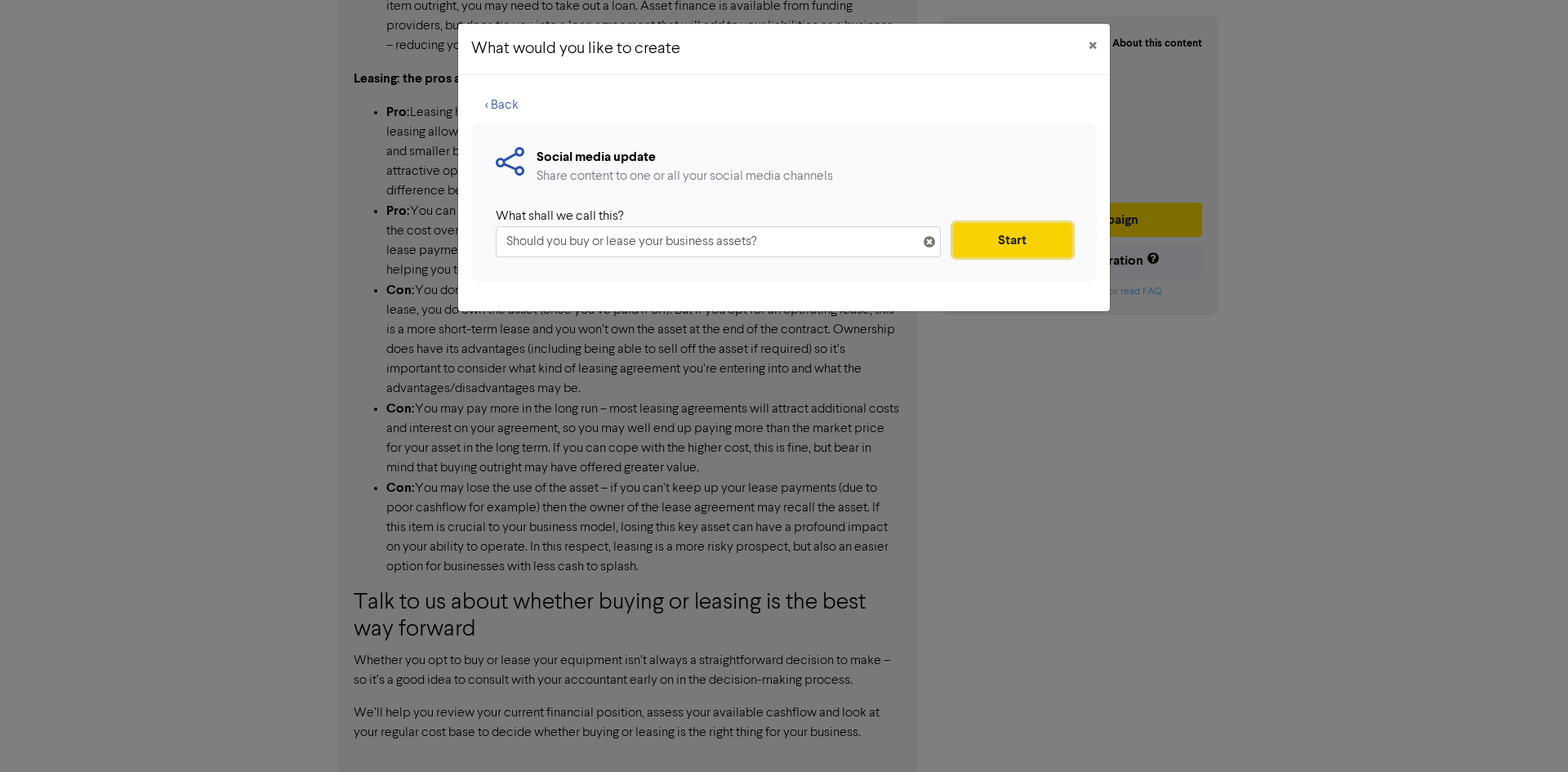
click at [1015, 233] on button "Start" at bounding box center [1013, 240] width 119 height 34
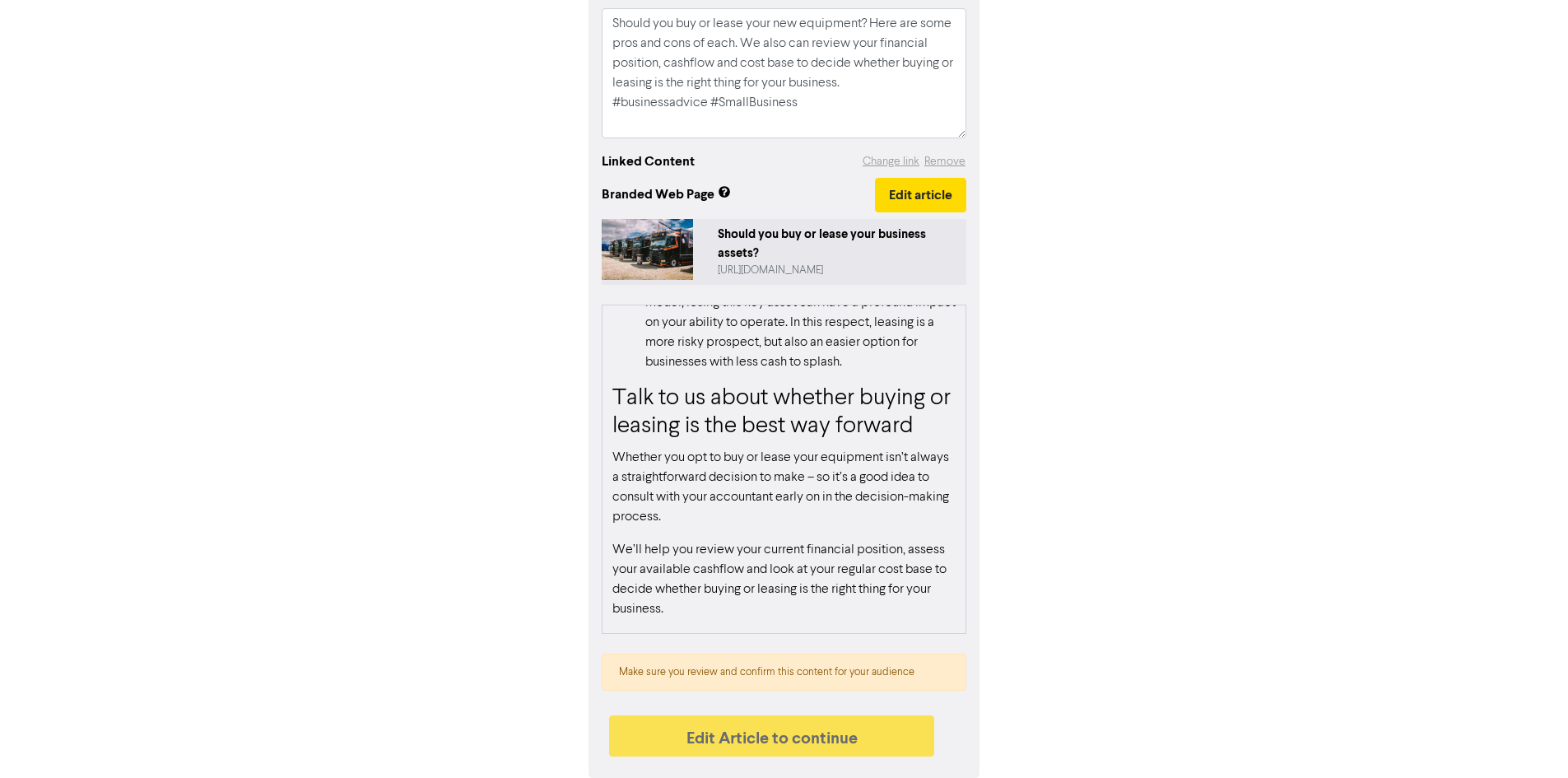
scroll to position [1803, 0]
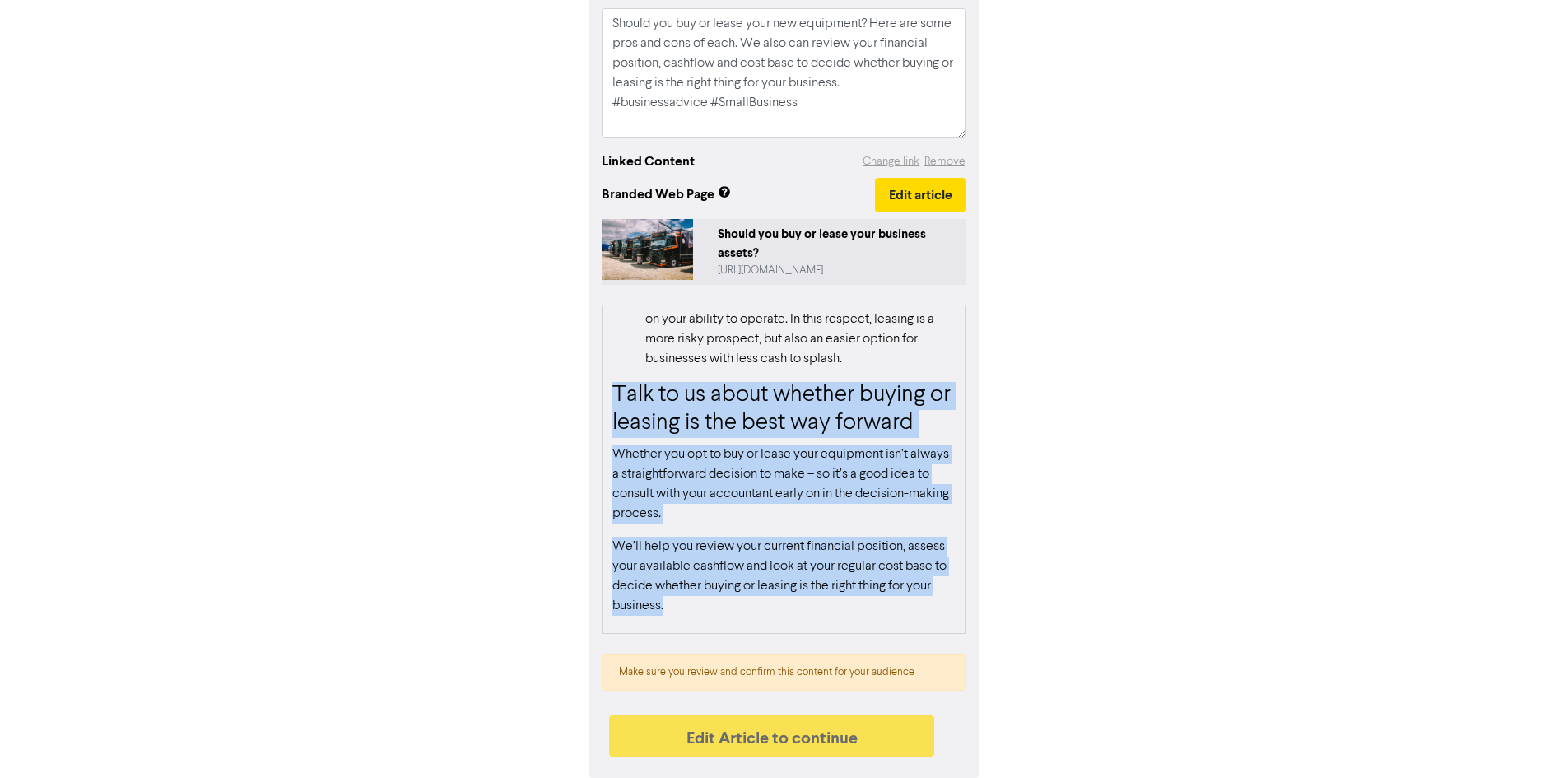
drag, startPoint x: 611, startPoint y: 391, endPoint x: 929, endPoint y: 611, distance: 386.7
click at [929, 611] on div "There are certain items of equipment, machinery and hardware that are essential…" at bounding box center [784, 469] width 364 height 329
copy div "Talk to us about whether buying or leasing is the best way forward Whether you …"
